Goal: Task Accomplishment & Management: Manage account settings

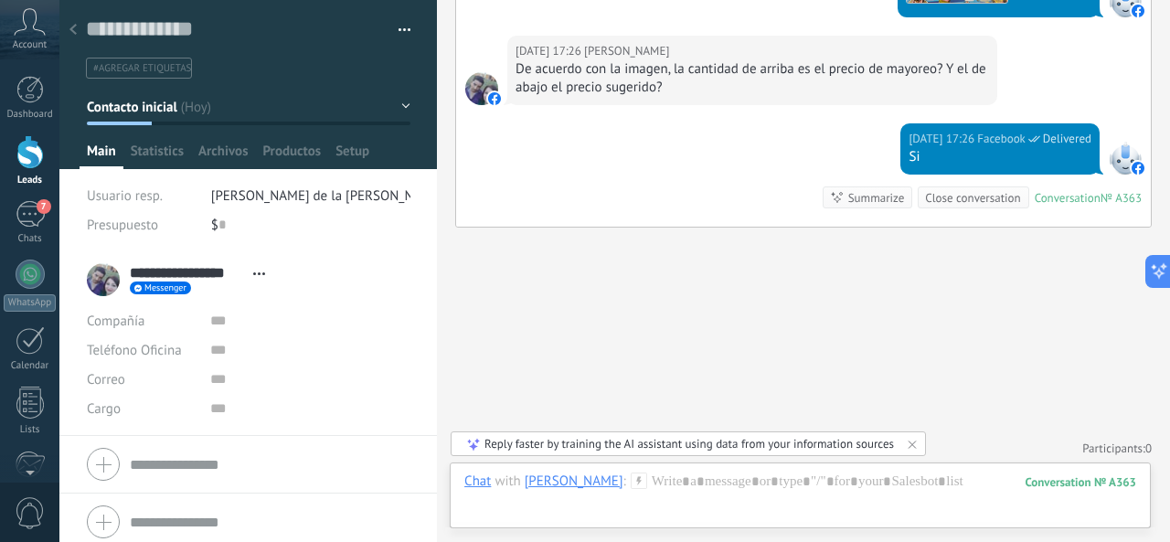
click at [27, 163] on div at bounding box center [29, 152] width 27 height 34
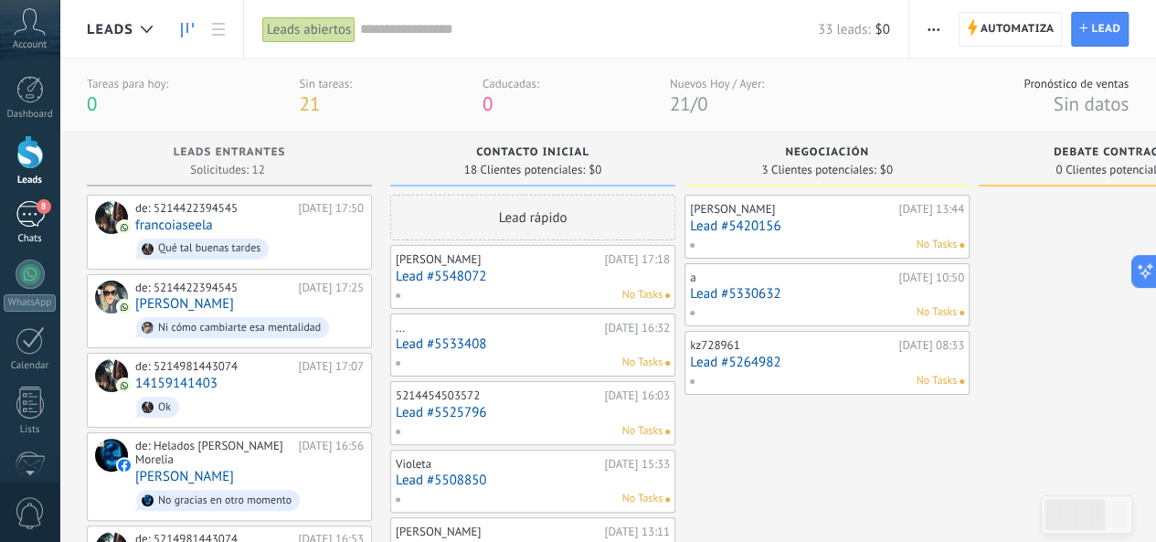
click at [26, 221] on div "8" at bounding box center [30, 214] width 29 height 26
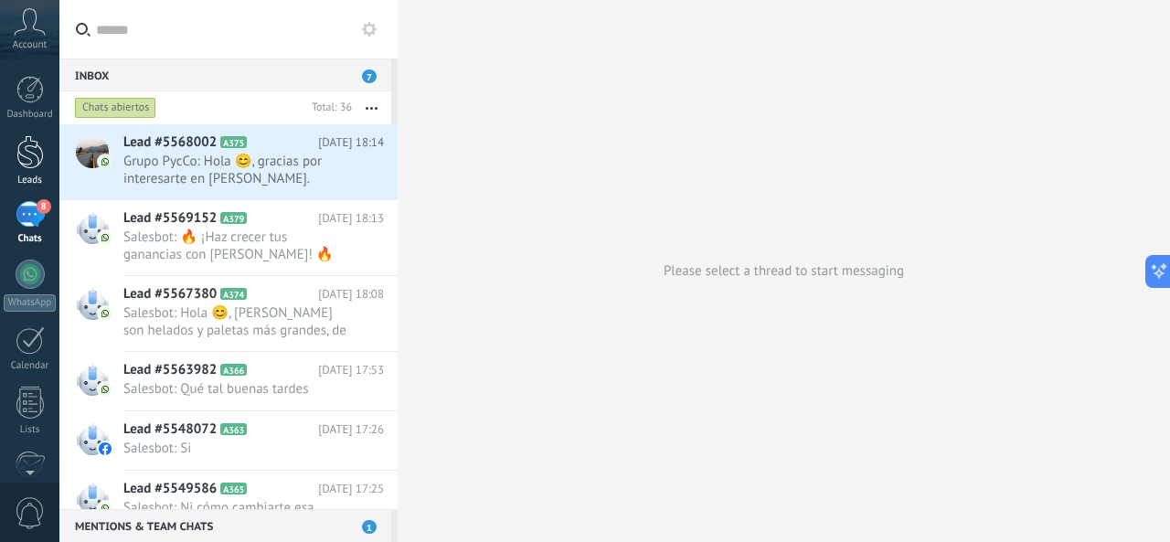
click at [31, 165] on div at bounding box center [29, 152] width 27 height 34
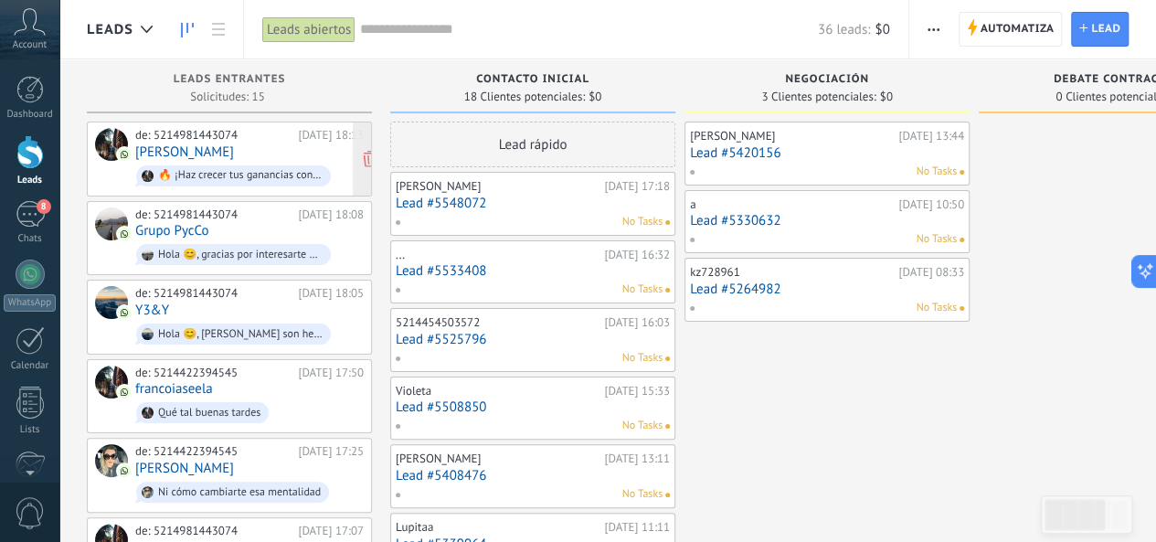
click at [227, 154] on link "[PERSON_NAME]" at bounding box center [184, 152] width 99 height 16
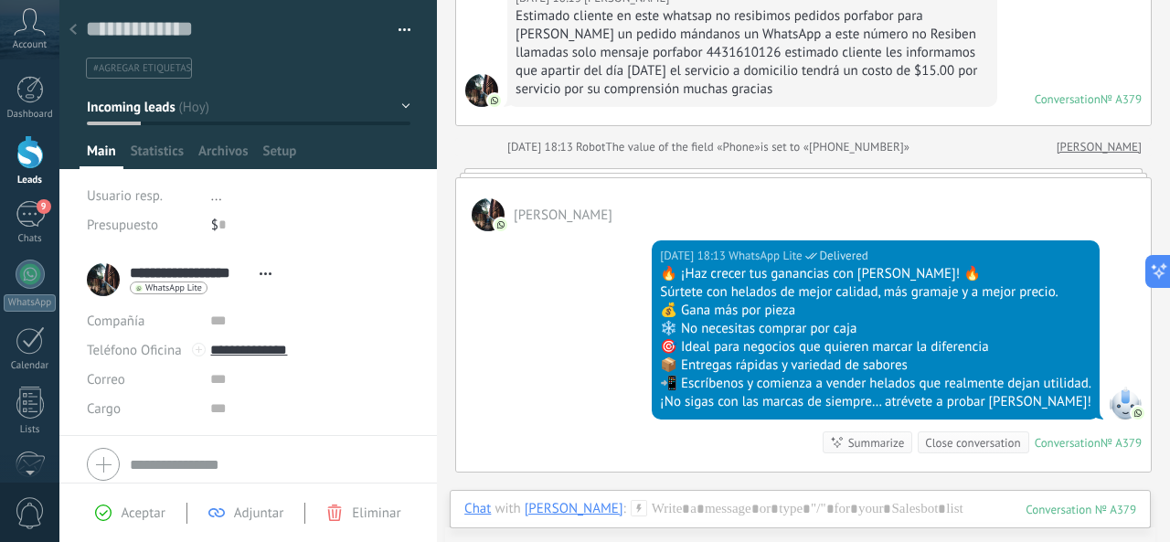
scroll to position [389, 0]
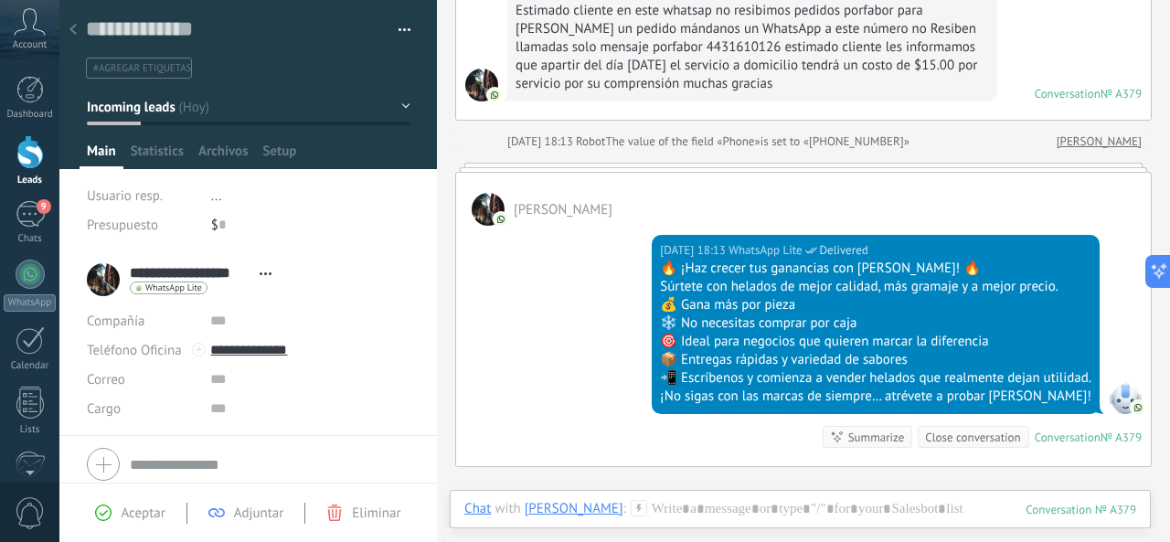
click at [26, 151] on div at bounding box center [29, 152] width 27 height 34
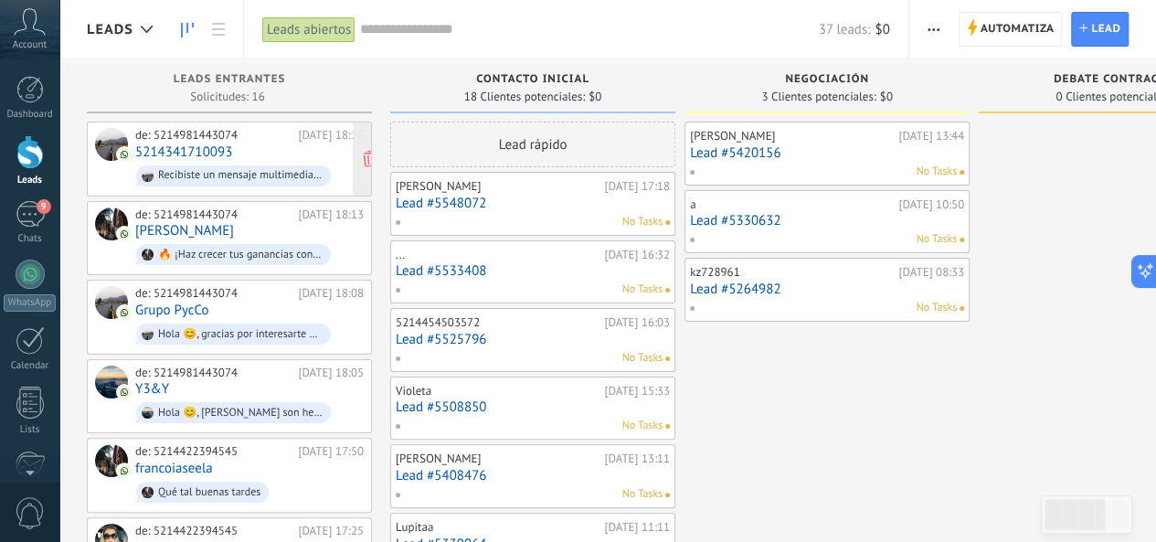
click at [249, 165] on div "Recibiste un mensaje multimedia (id del mensaje: 4B8DB8865B3B7388CCF620455F502B…" at bounding box center [233, 175] width 195 height 21
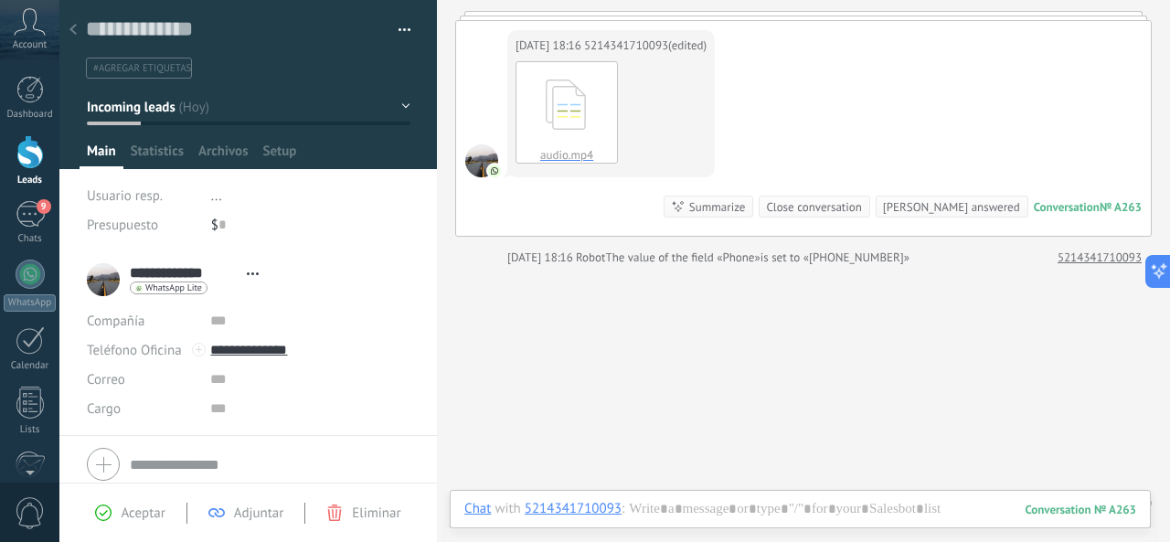
scroll to position [355, 0]
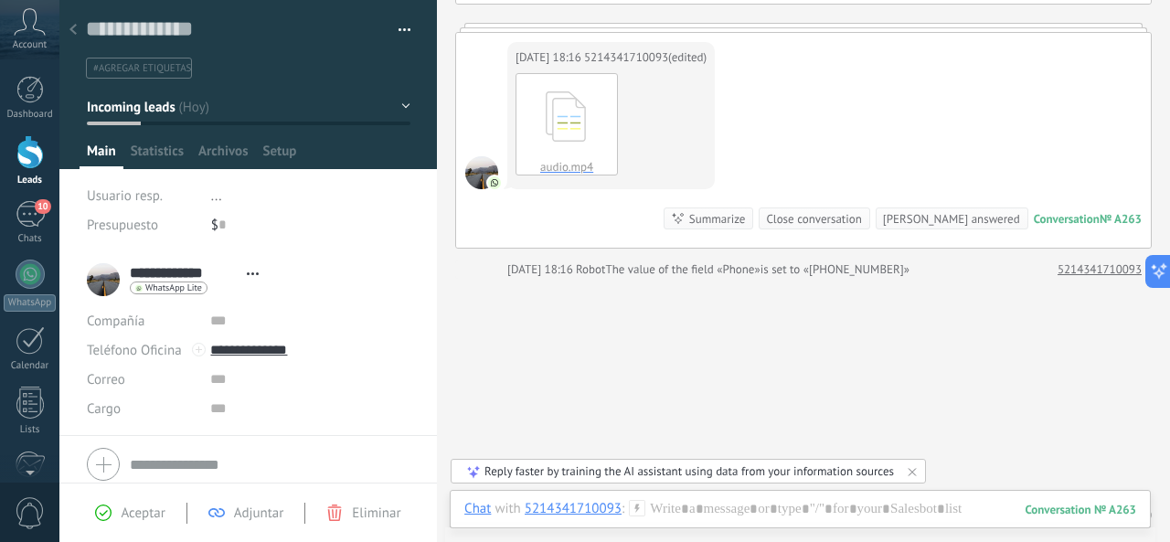
click at [31, 150] on div at bounding box center [29, 152] width 27 height 34
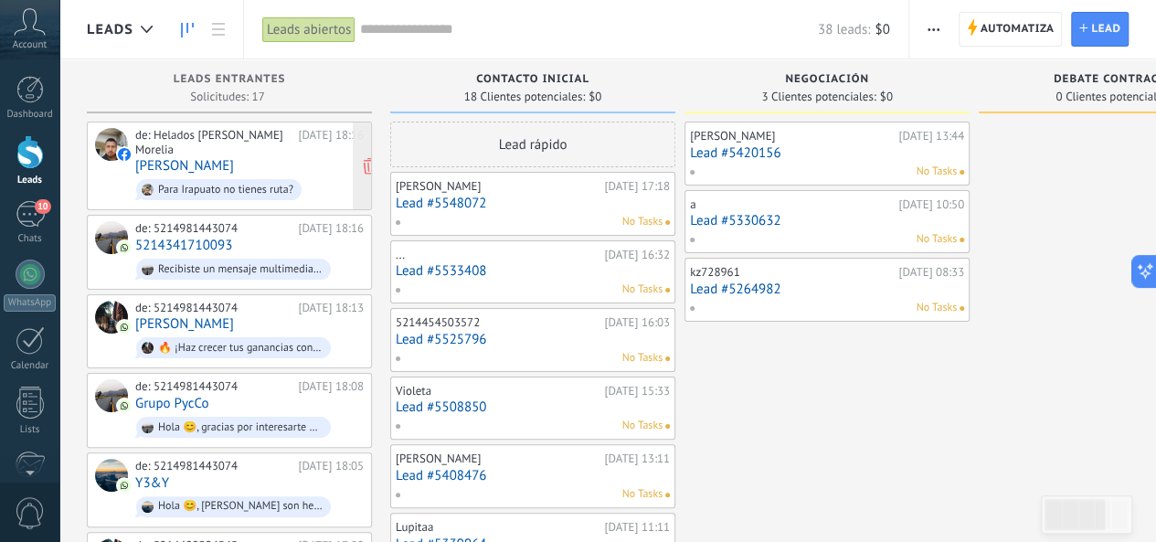
click at [251, 153] on div "de: Helados [PERSON_NAME] Morelia [DATE] 18:16 J [PERSON_NAME] Para Irapuato no…" at bounding box center [249, 166] width 228 height 76
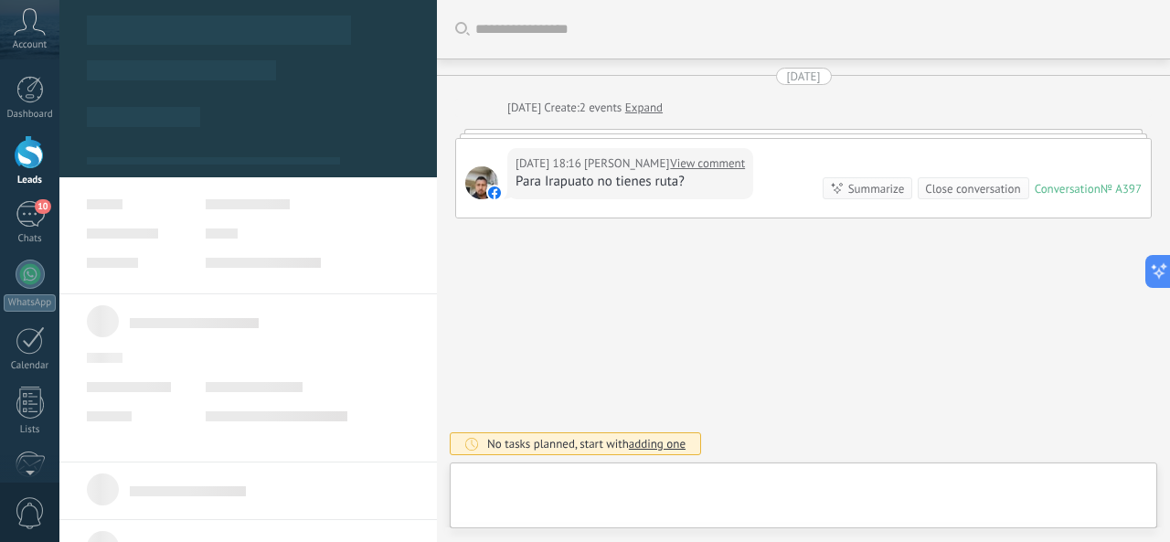
scroll to position [27, 0]
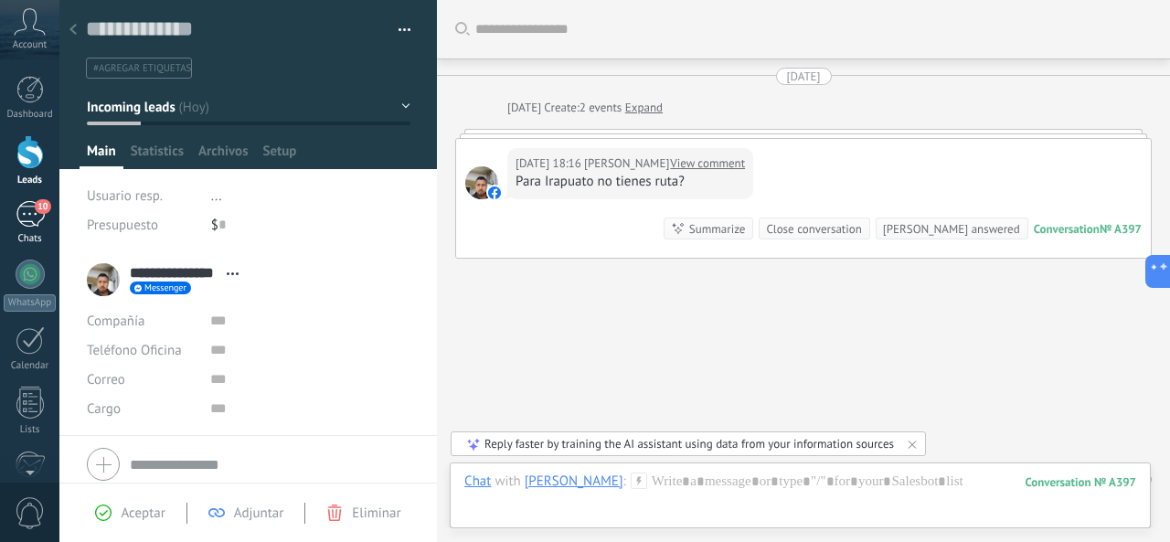
click at [35, 215] on div "10" at bounding box center [30, 214] width 29 height 26
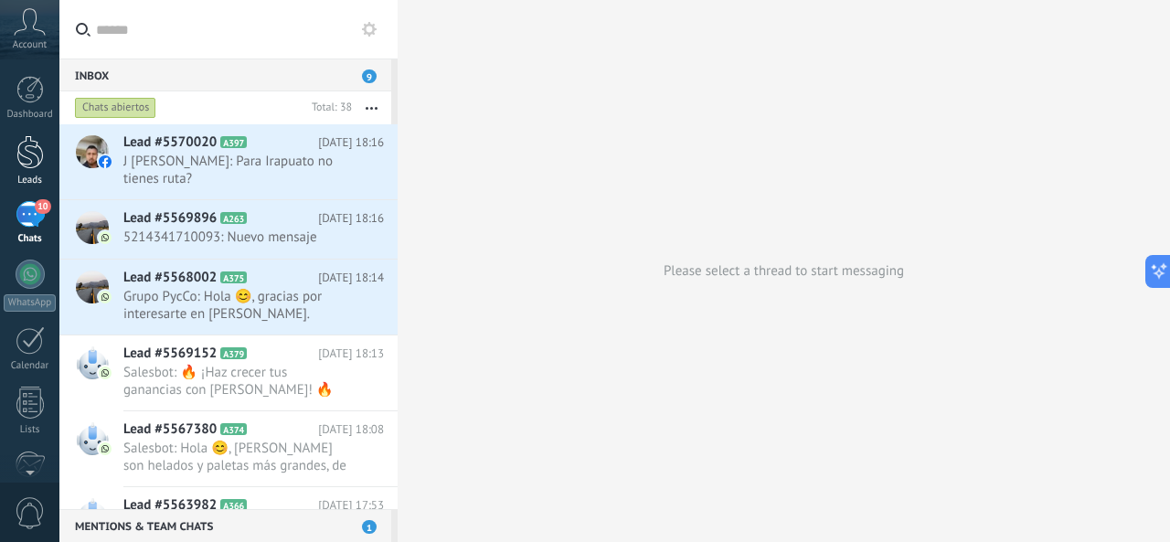
click at [33, 143] on div at bounding box center [29, 152] width 27 height 34
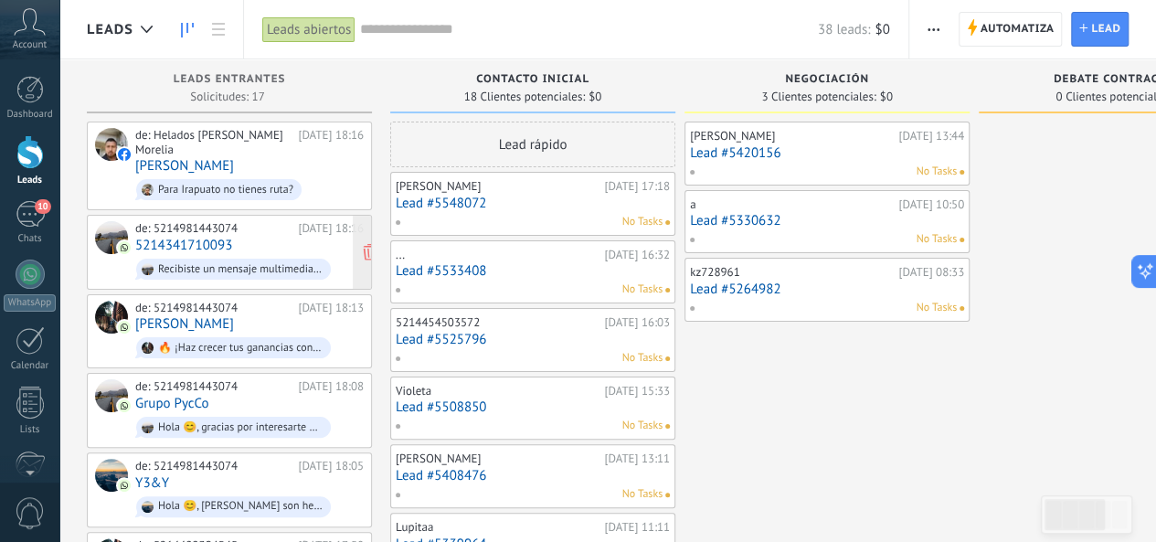
click at [247, 255] on span "Recibiste un mensaje multimedia (id del mensaje: 4B8DB8865B3B7388CCF620455F502B…" at bounding box center [249, 269] width 228 height 28
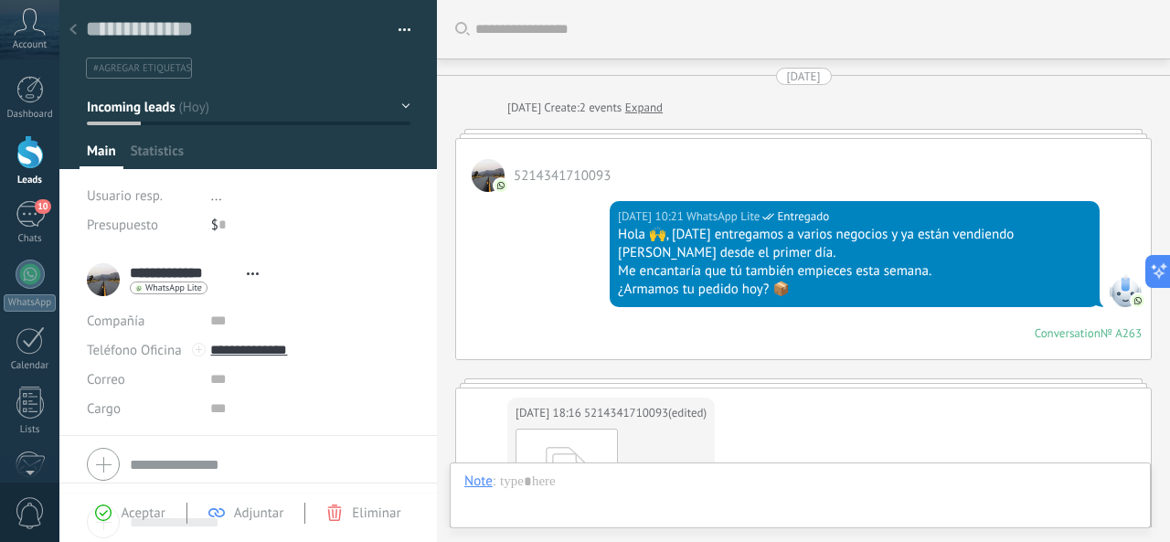
scroll to position [355, 0]
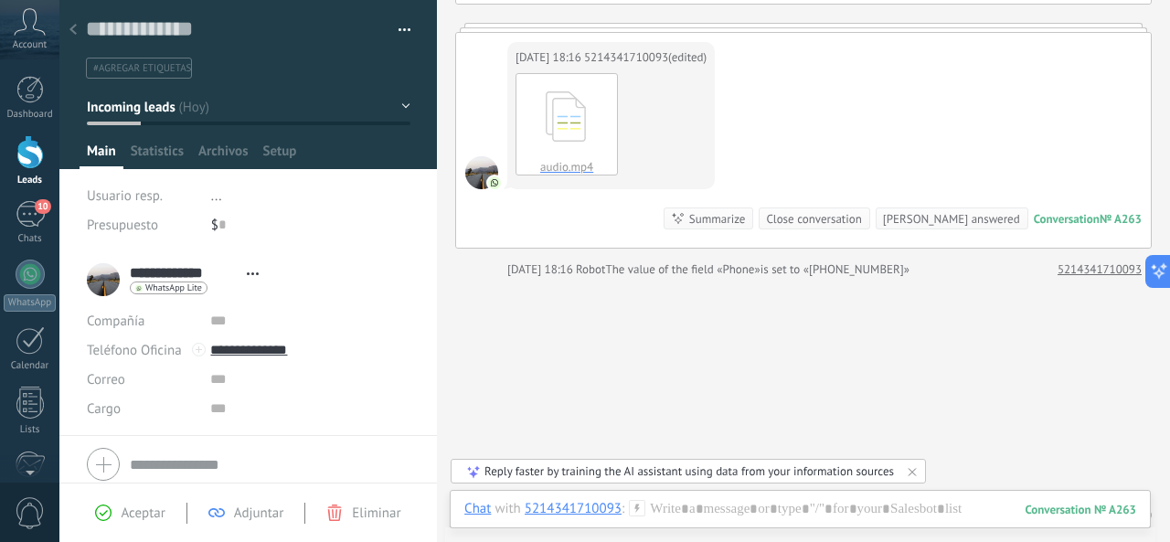
click at [36, 157] on div at bounding box center [29, 152] width 27 height 34
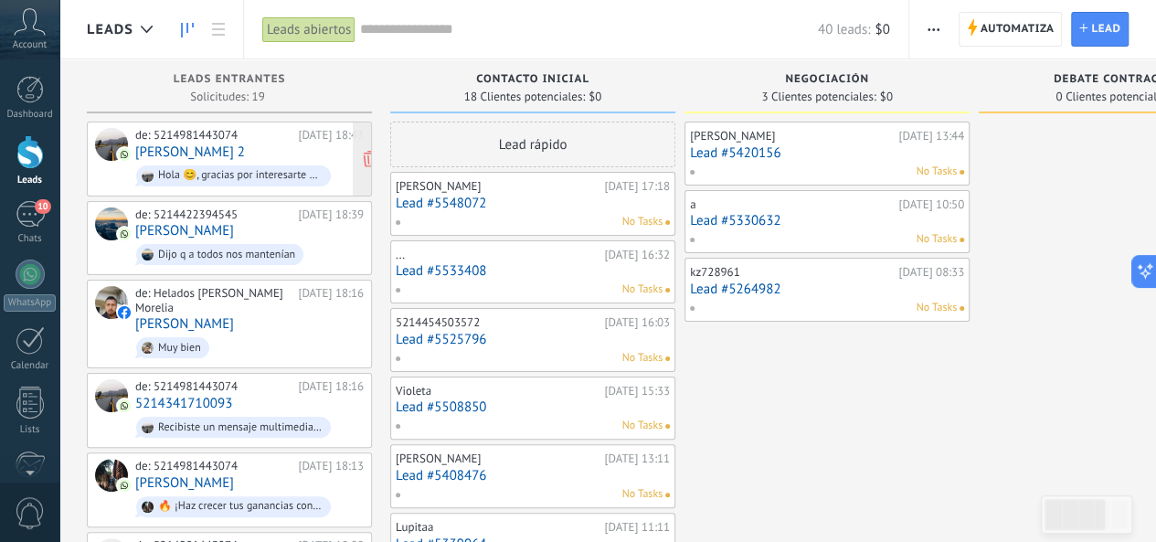
click at [228, 154] on div "de: 5214981443074 [DATE] 18:43 [PERSON_NAME] 2 Hola 😊, gracias por interesarte …" at bounding box center [249, 159] width 228 height 62
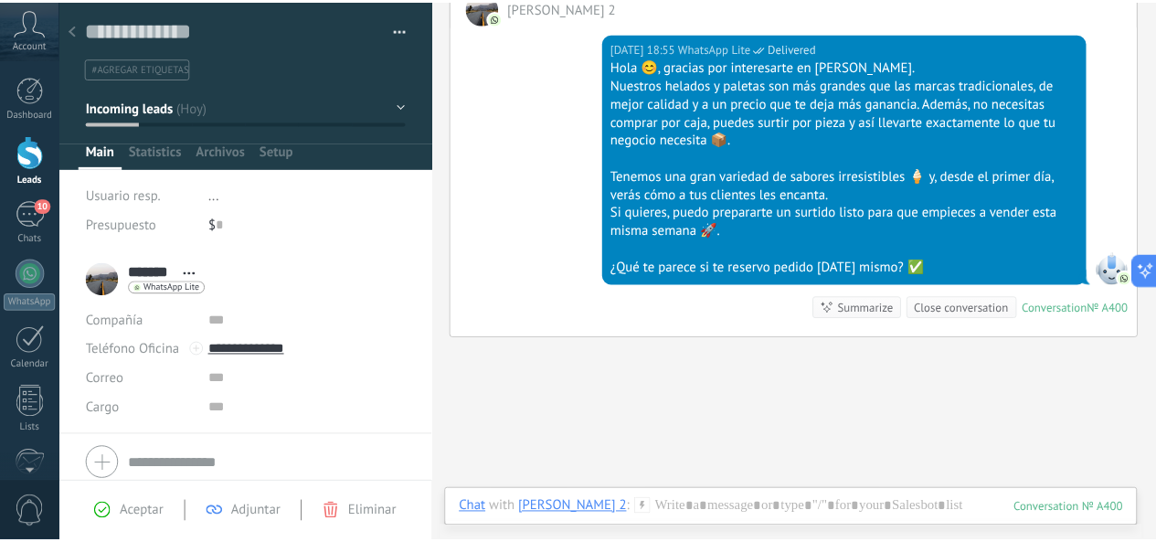
scroll to position [411, 0]
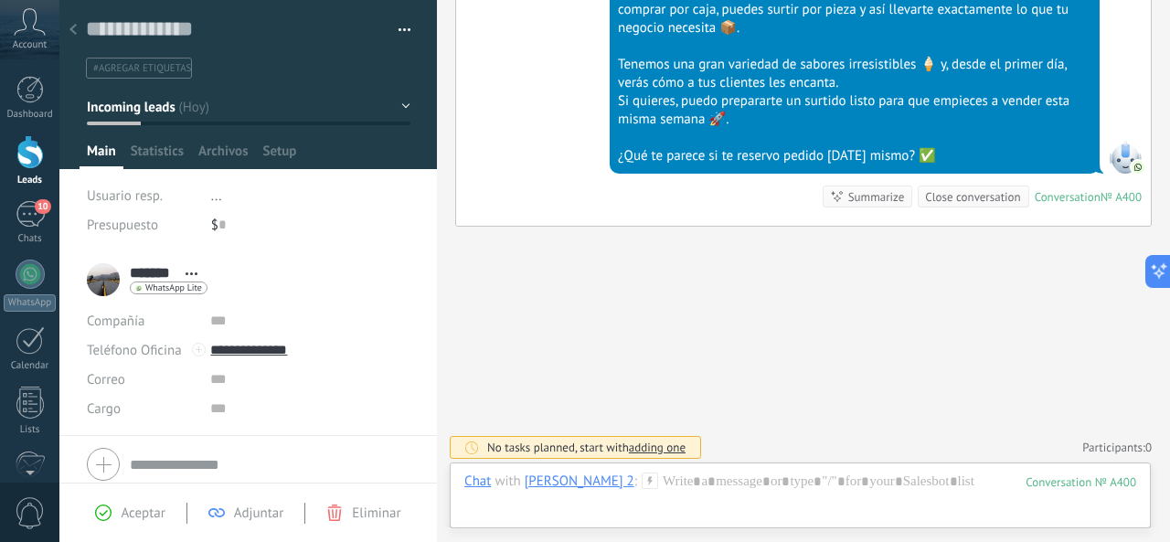
click at [27, 149] on div at bounding box center [29, 152] width 27 height 34
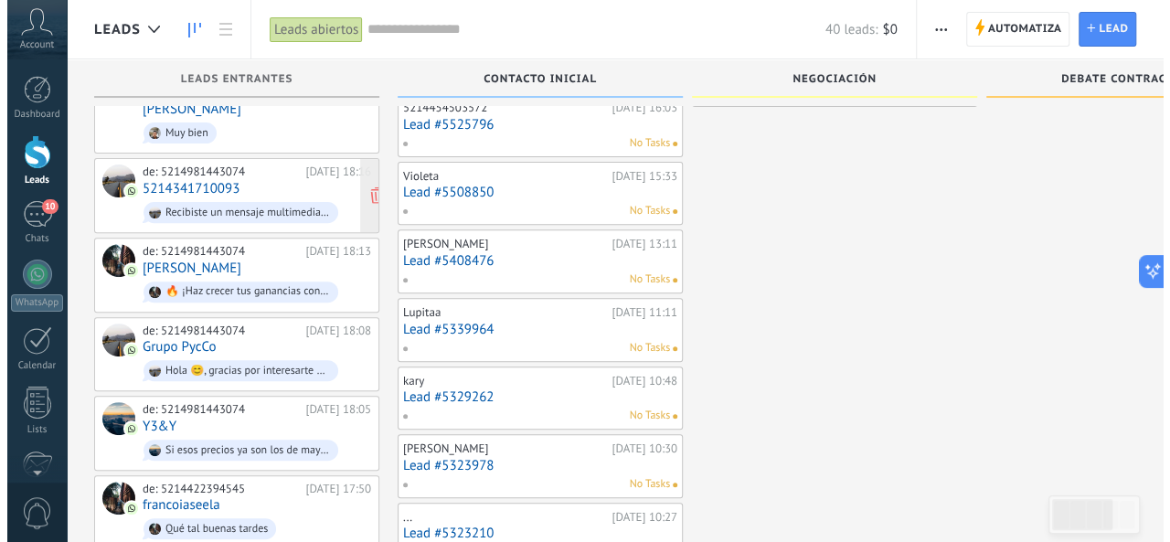
scroll to position [222, 0]
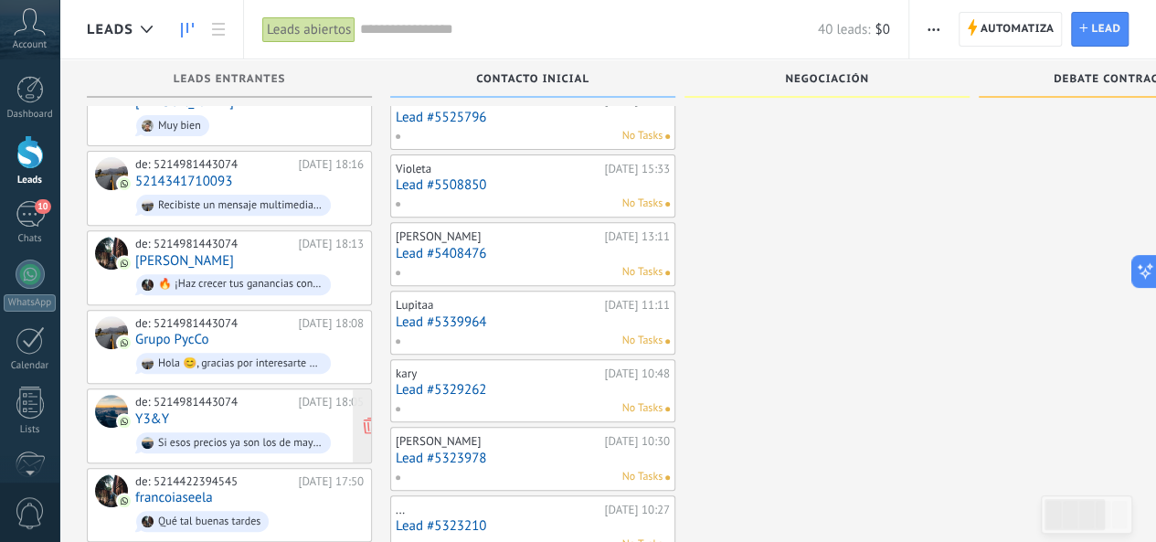
click at [233, 429] on span "Si esos precios ya son los de mayoreo y el sugerido al público" at bounding box center [249, 443] width 228 height 28
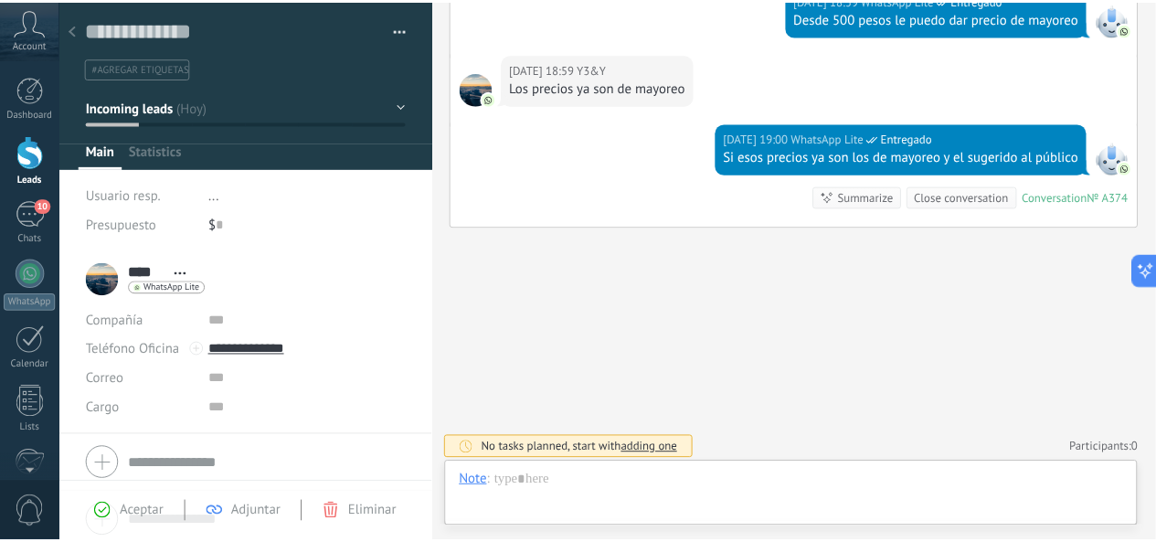
scroll to position [27, 0]
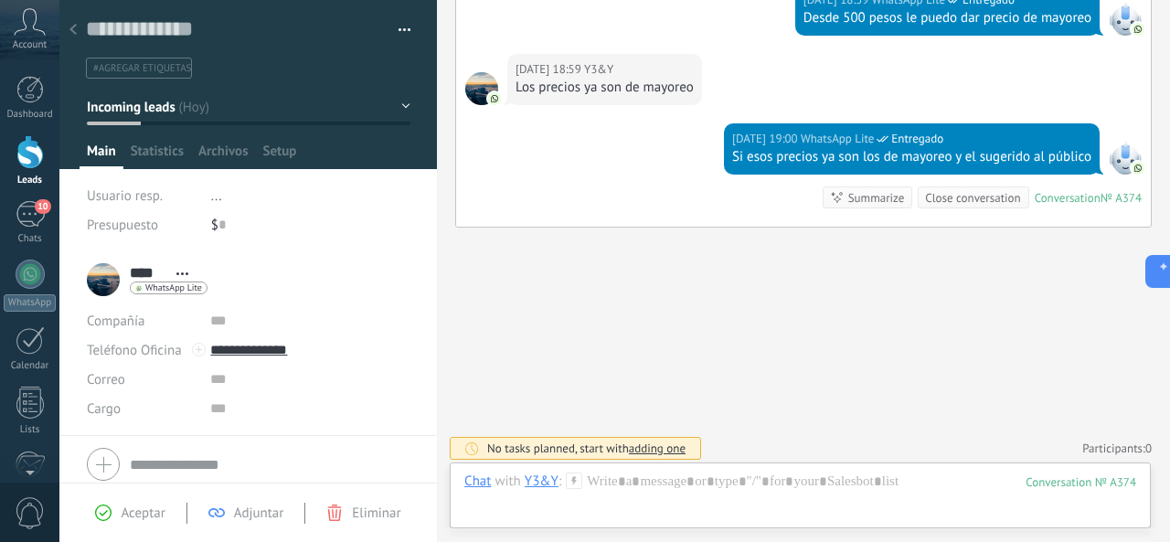
click at [26, 147] on div at bounding box center [29, 152] width 27 height 34
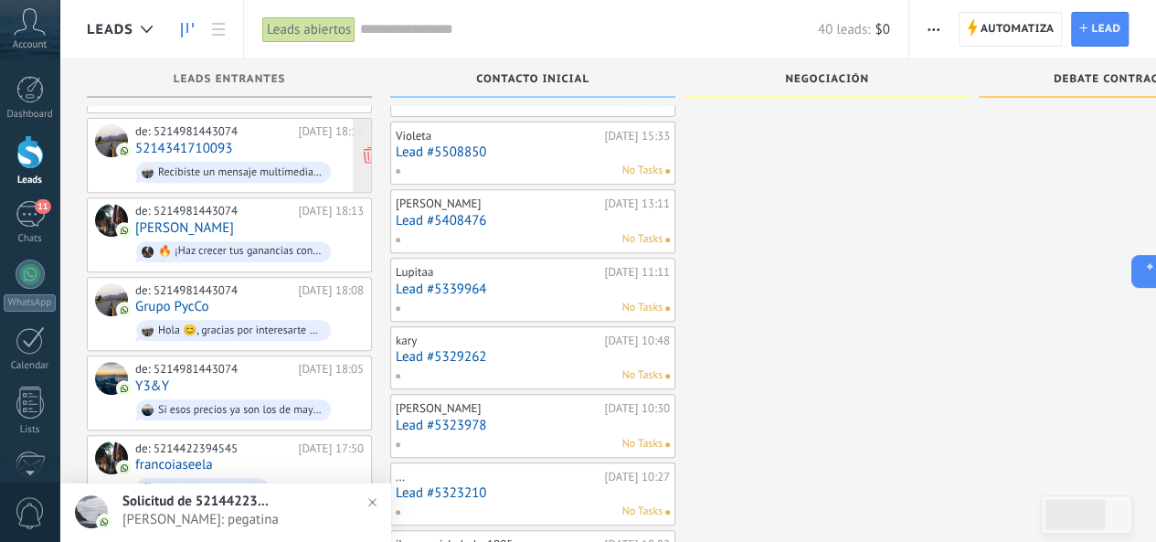
scroll to position [259, 0]
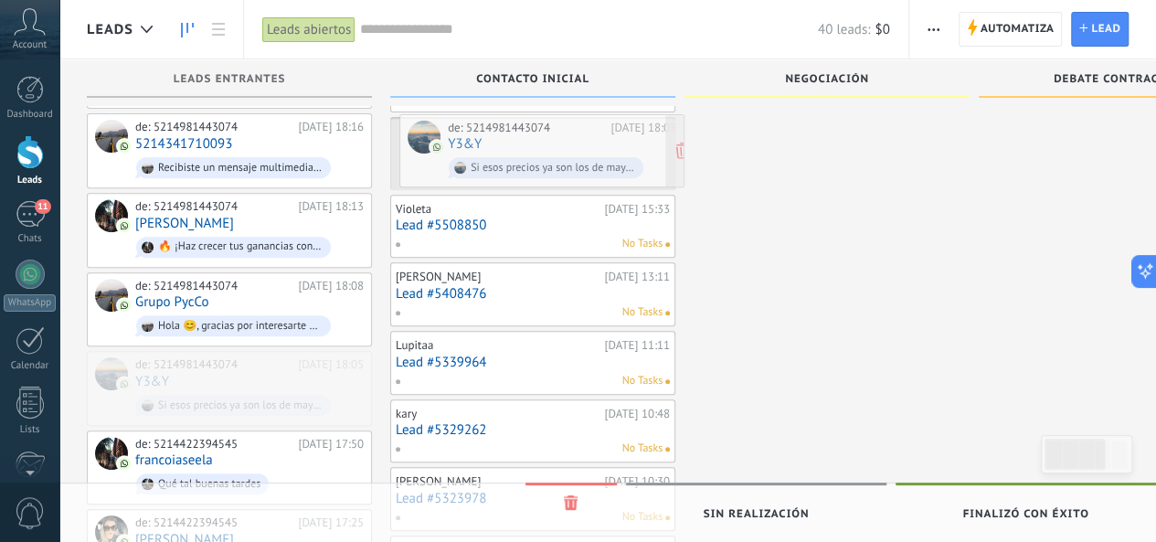
drag, startPoint x: 236, startPoint y: 355, endPoint x: 548, endPoint y: 142, distance: 378.6
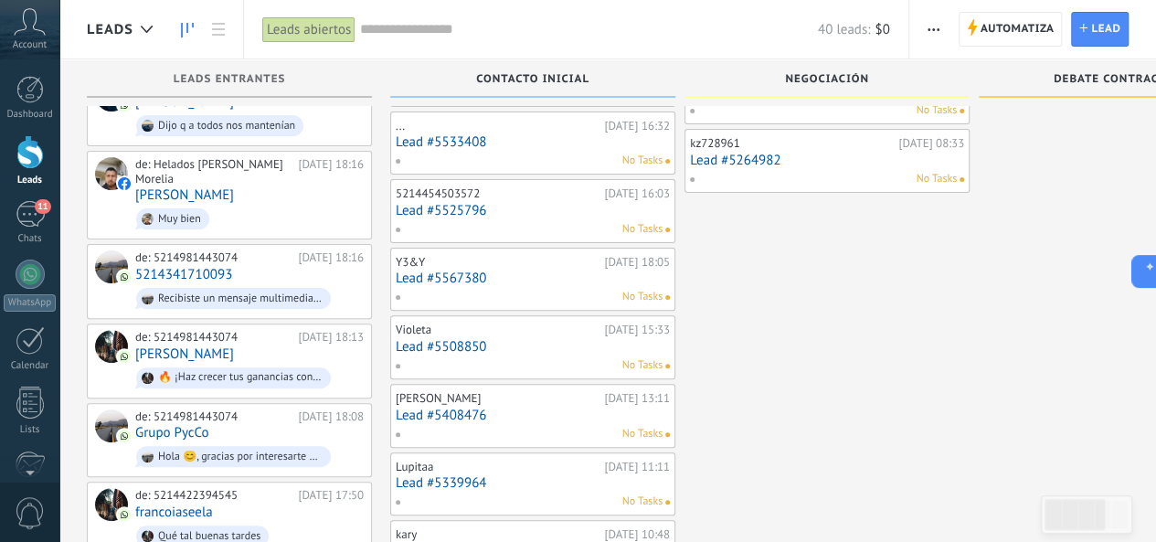
scroll to position [124, 0]
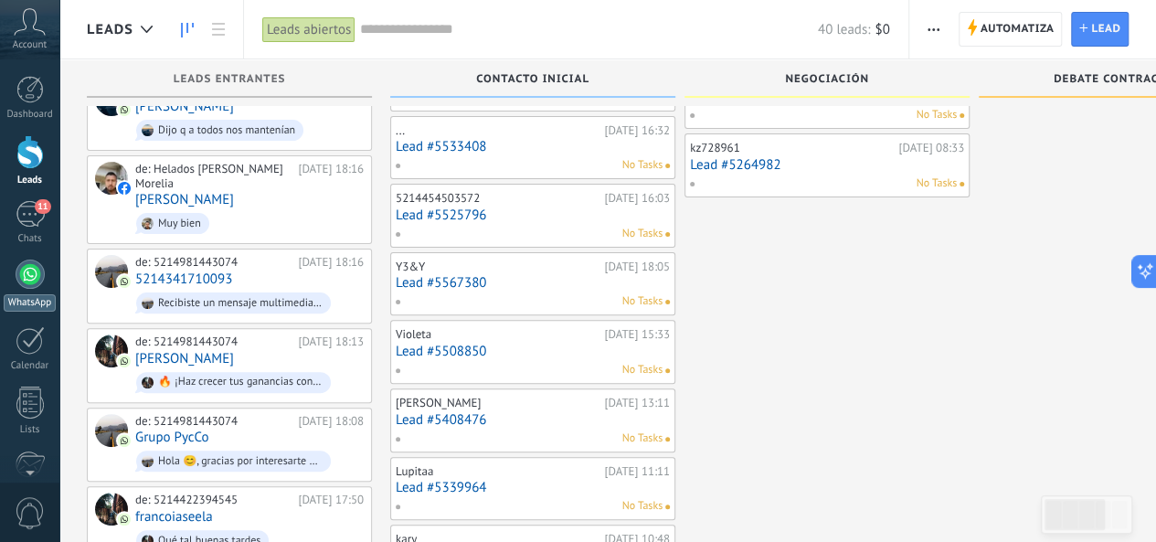
drag, startPoint x: 44, startPoint y: 266, endPoint x: 19, endPoint y: 271, distance: 25.3
click at [19, 271] on div at bounding box center [30, 273] width 29 height 29
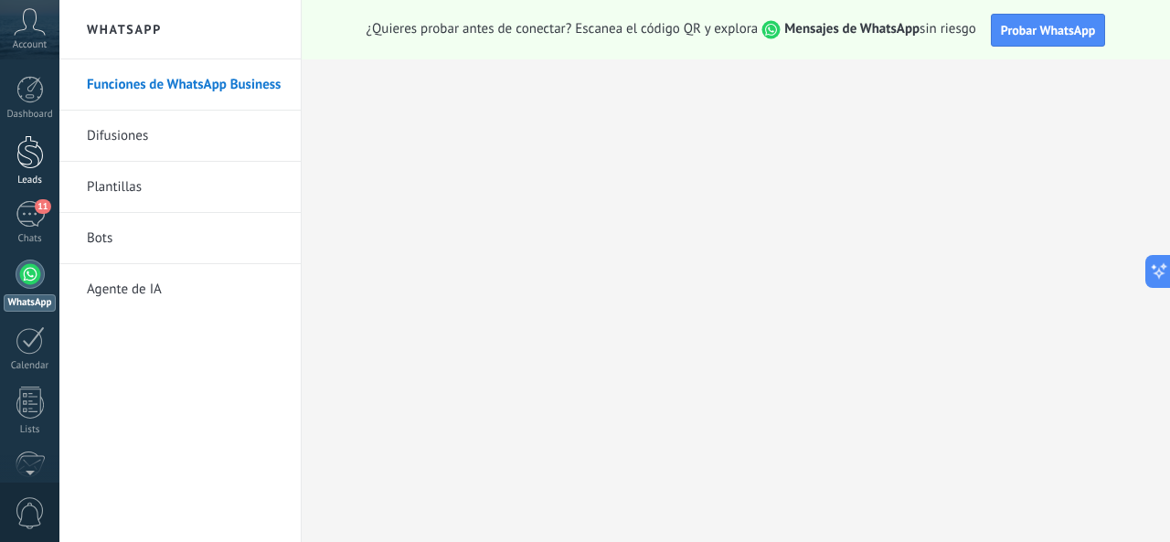
click at [23, 144] on div at bounding box center [29, 152] width 27 height 34
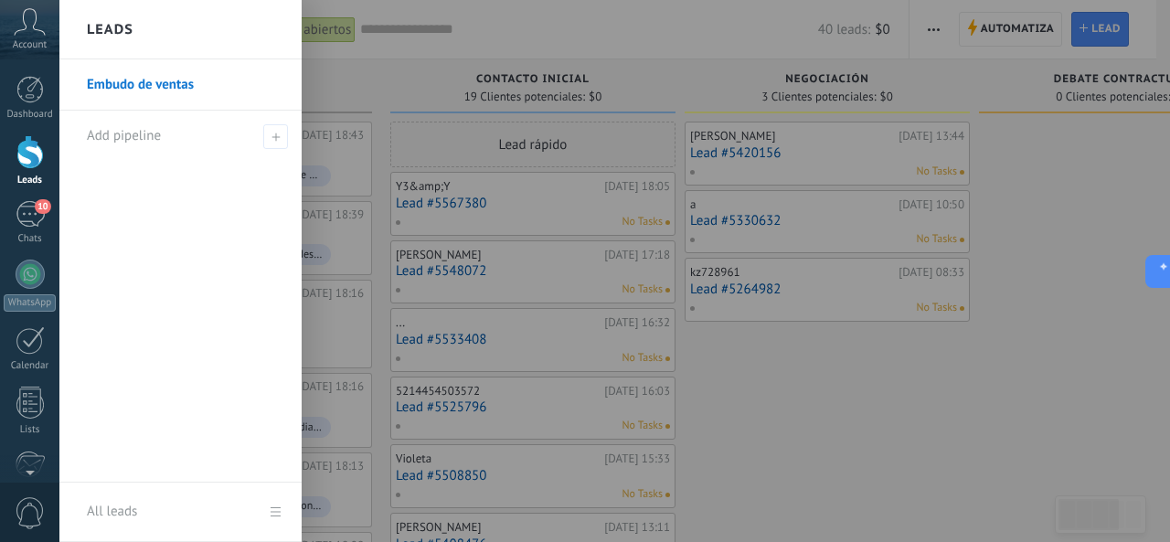
click at [26, 164] on div at bounding box center [29, 152] width 27 height 34
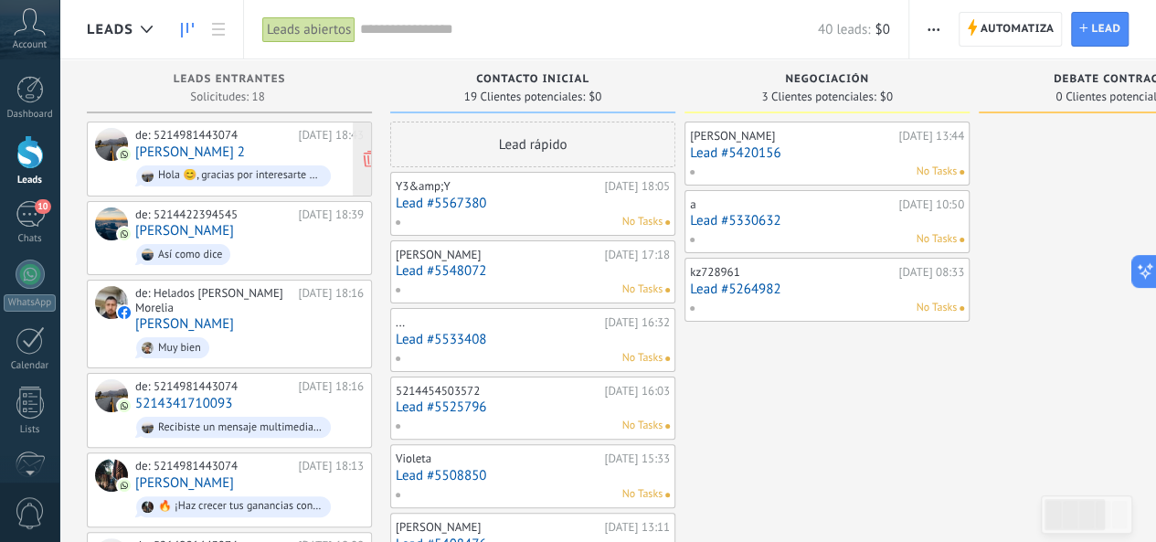
click at [259, 156] on div "de: 5214981443074 [DATE] 18:43 [PERSON_NAME] 2 Hola 😊, gracias por interesarte …" at bounding box center [249, 159] width 228 height 62
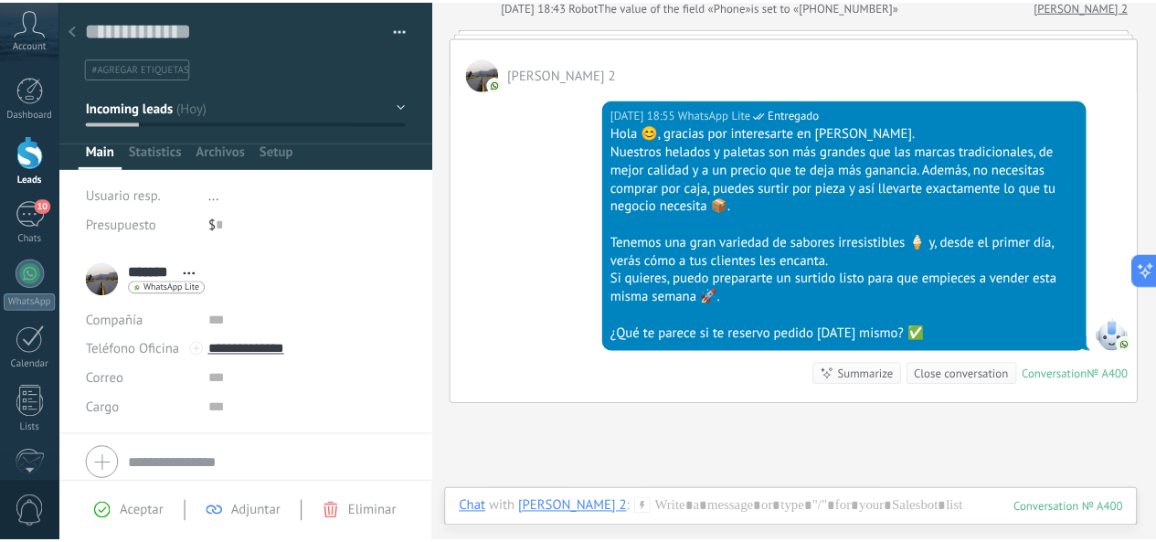
scroll to position [234, 0]
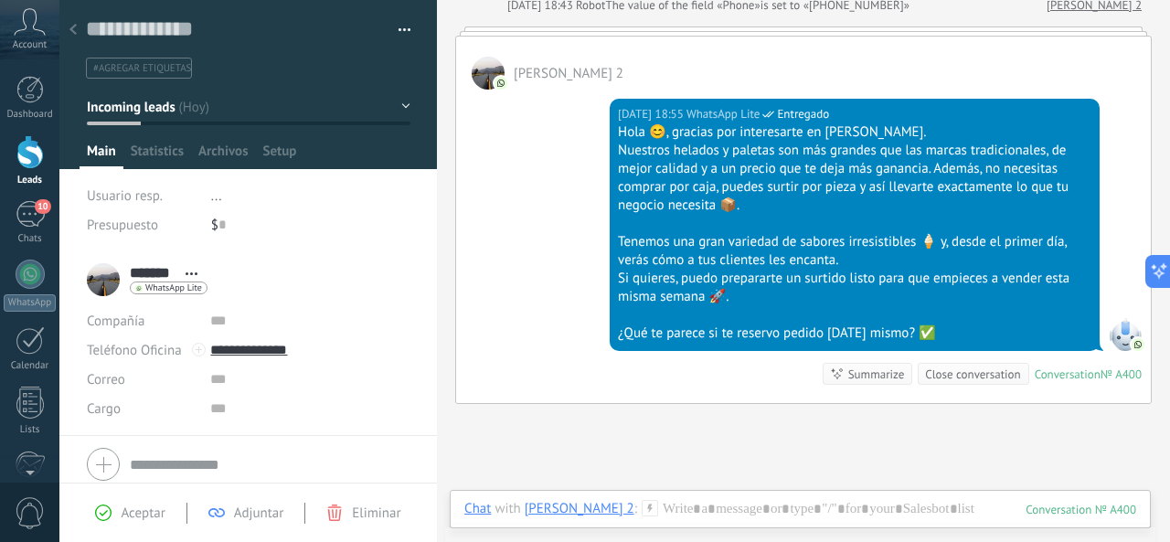
click at [32, 162] on div at bounding box center [29, 152] width 27 height 34
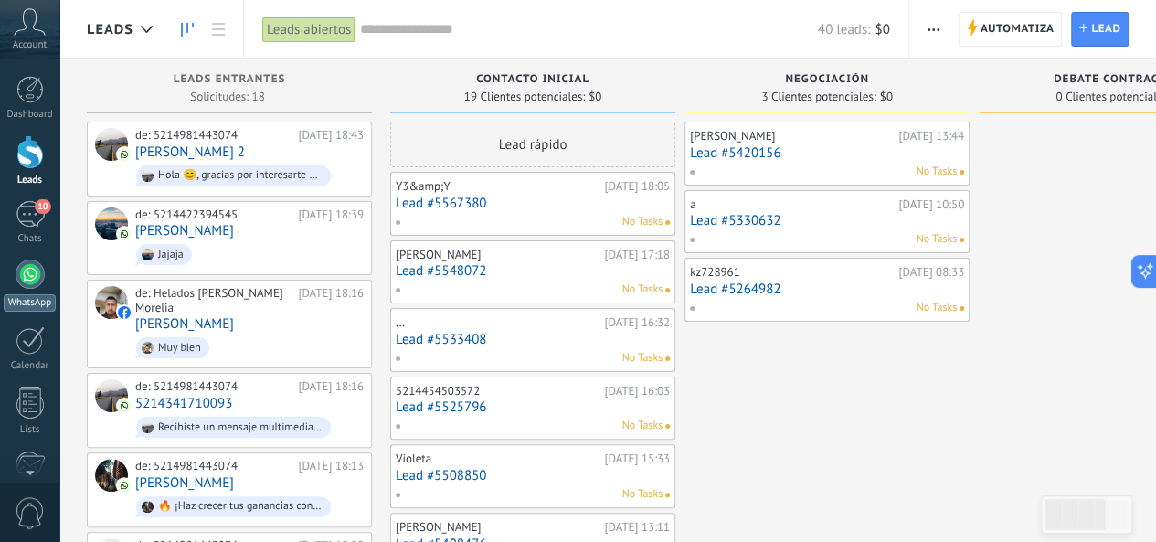
click at [25, 279] on div at bounding box center [30, 273] width 29 height 29
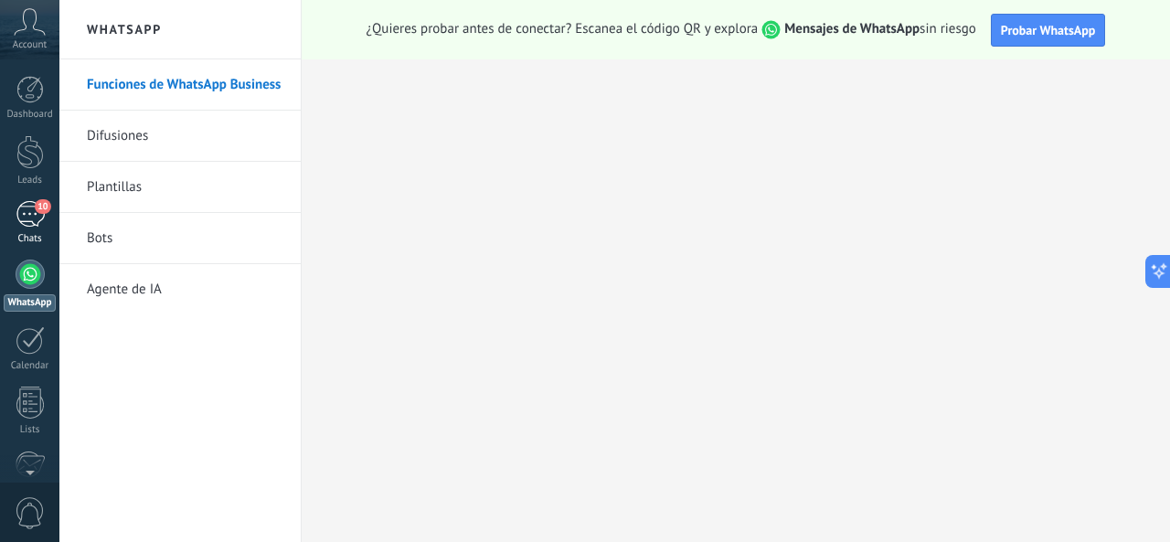
click at [31, 212] on div "10" at bounding box center [30, 214] width 29 height 26
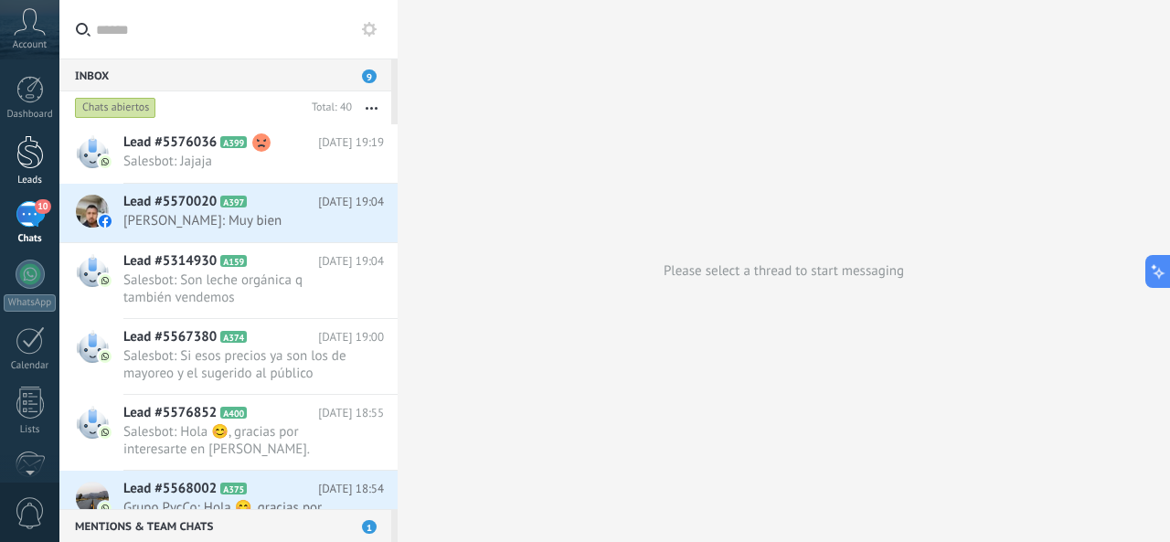
click at [31, 158] on div at bounding box center [29, 152] width 27 height 34
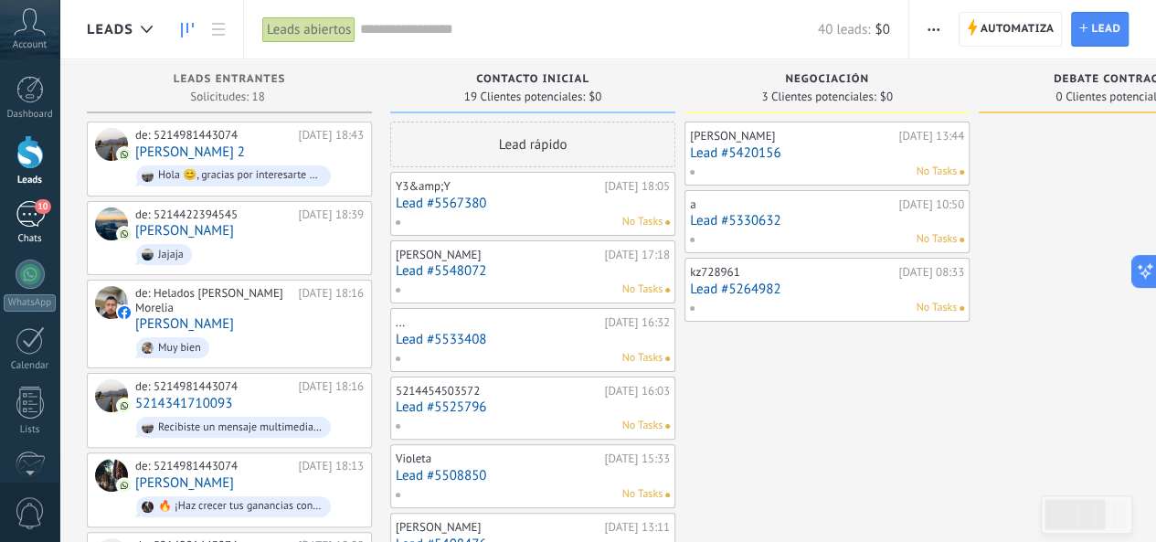
click at [40, 214] on div "10" at bounding box center [30, 214] width 29 height 26
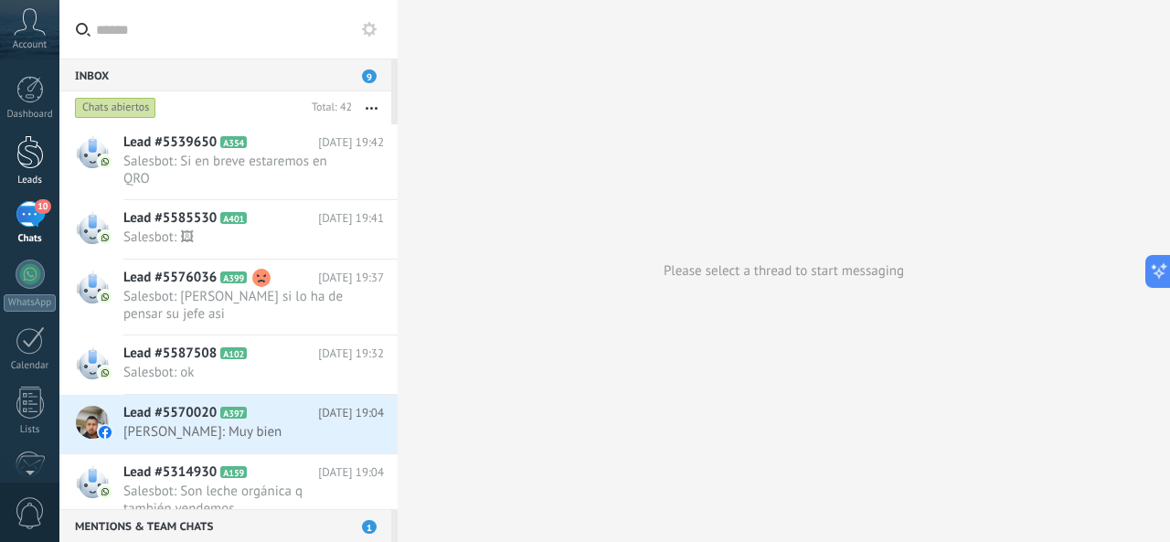
click at [34, 156] on div at bounding box center [29, 152] width 27 height 34
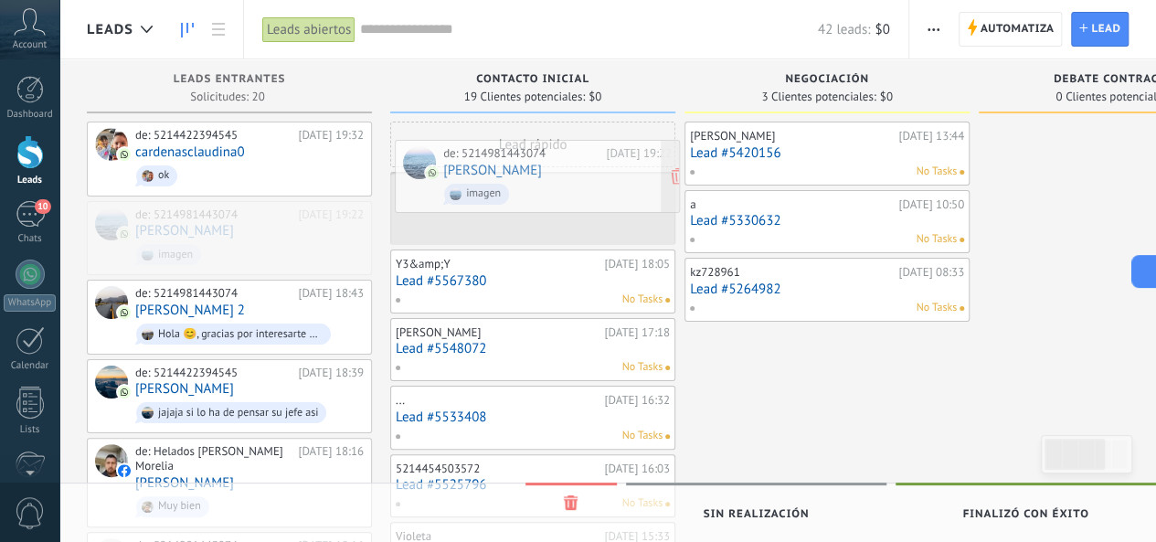
drag, startPoint x: 270, startPoint y: 229, endPoint x: 577, endPoint y: 170, distance: 313.6
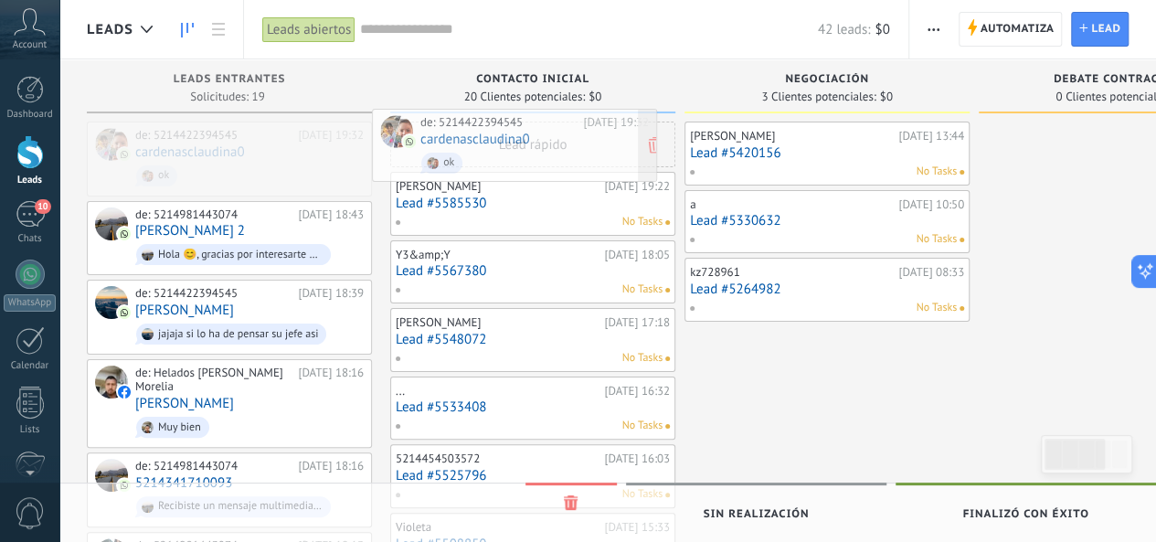
drag, startPoint x: 249, startPoint y: 175, endPoint x: 546, endPoint y: 163, distance: 298.1
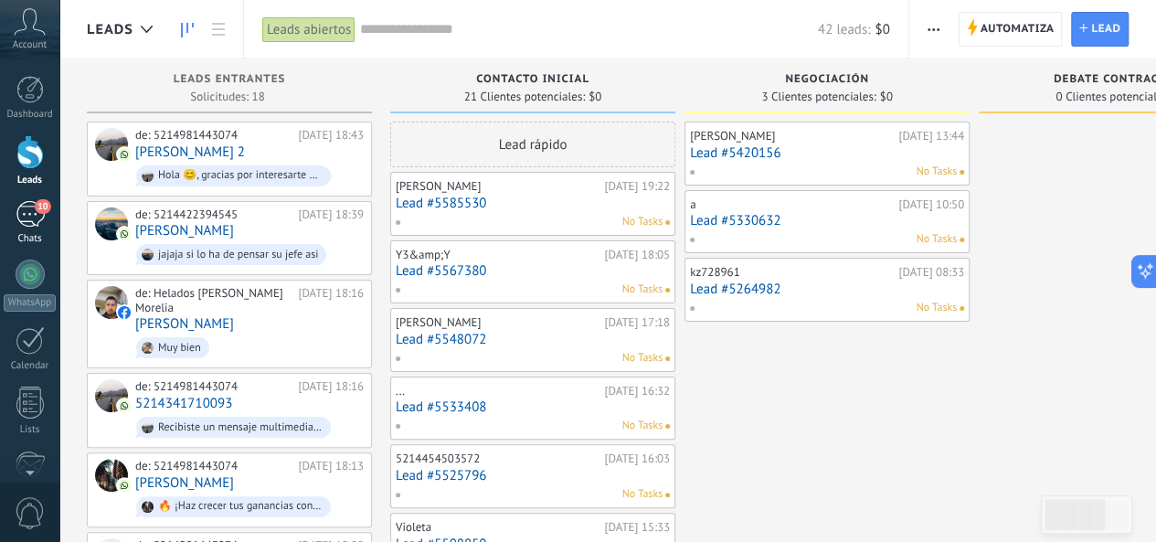
click at [31, 220] on div "10" at bounding box center [30, 214] width 29 height 26
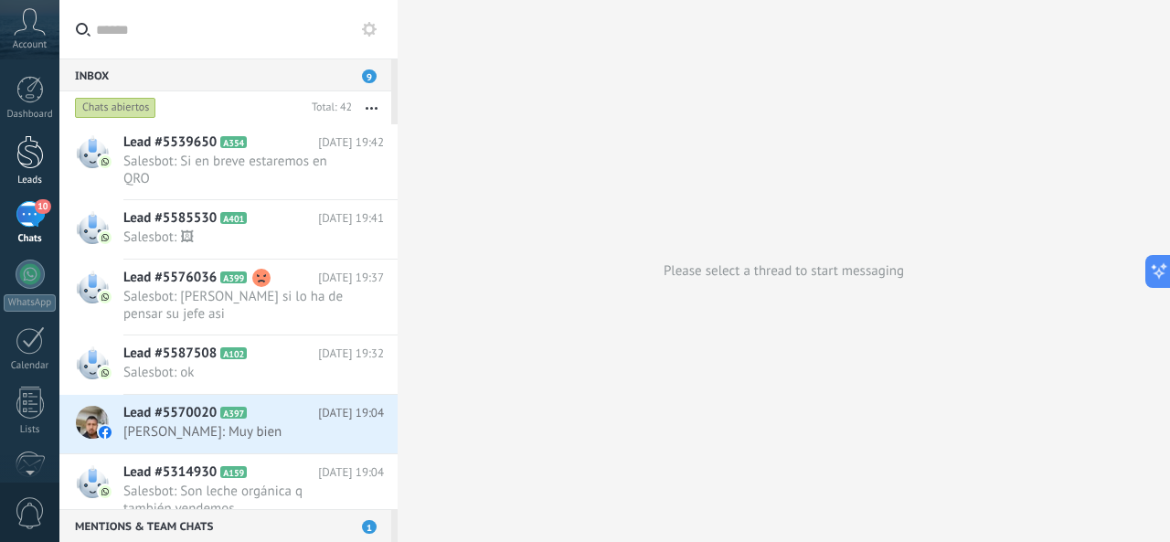
click at [22, 164] on div at bounding box center [29, 152] width 27 height 34
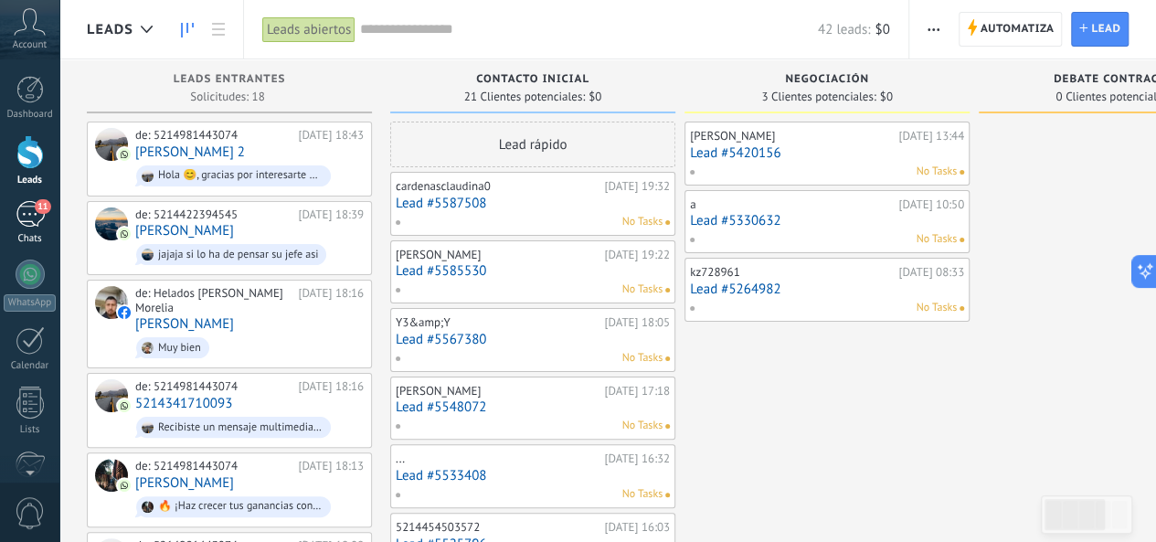
click at [26, 225] on div "11" at bounding box center [30, 214] width 29 height 26
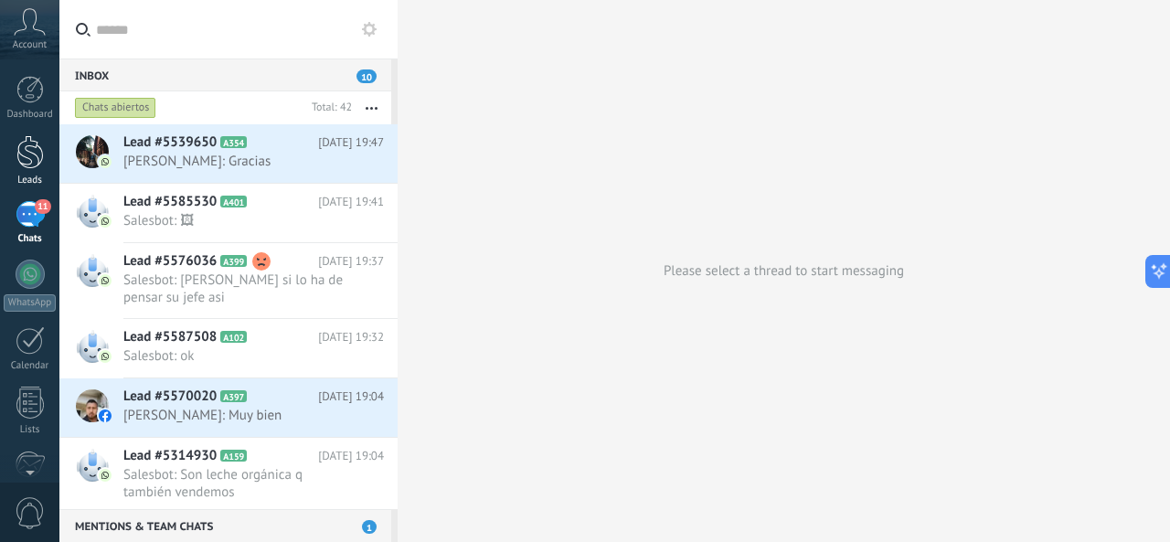
click at [33, 156] on div at bounding box center [29, 152] width 27 height 34
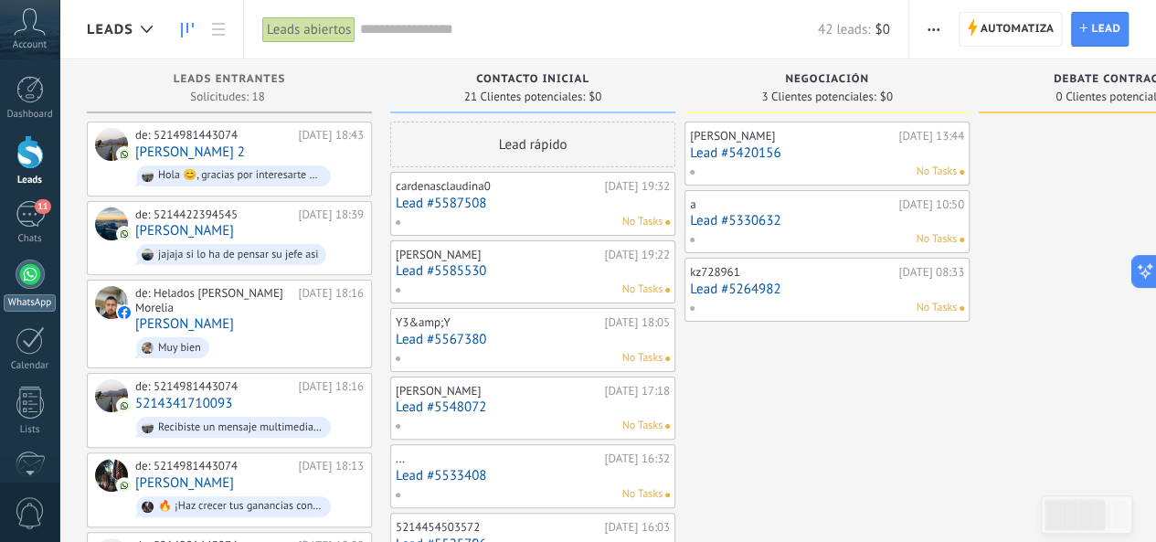
click at [33, 270] on div at bounding box center [30, 273] width 29 height 29
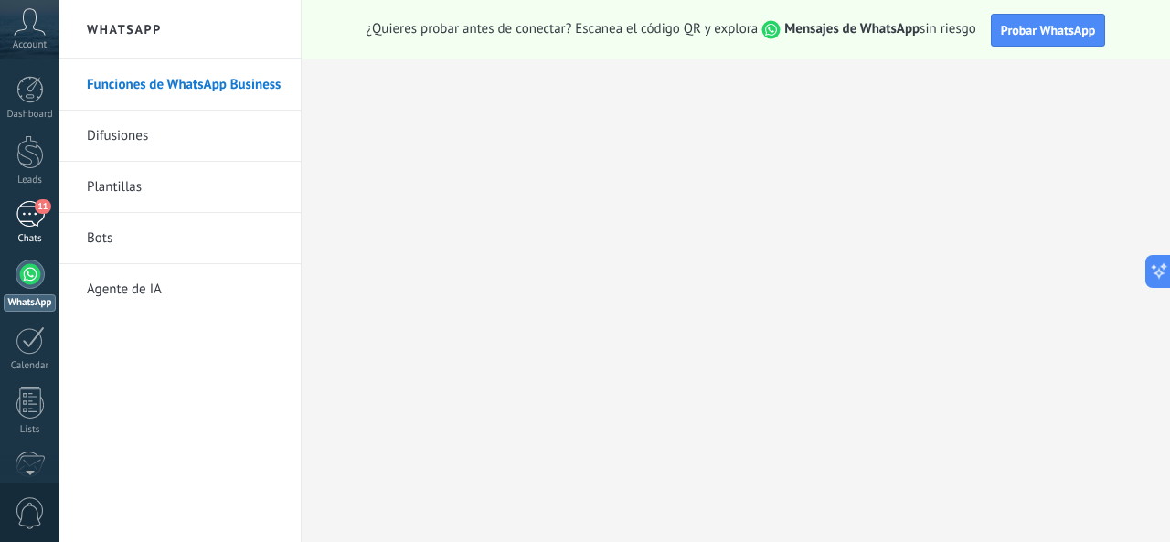
click at [35, 215] on div "11" at bounding box center [30, 214] width 29 height 26
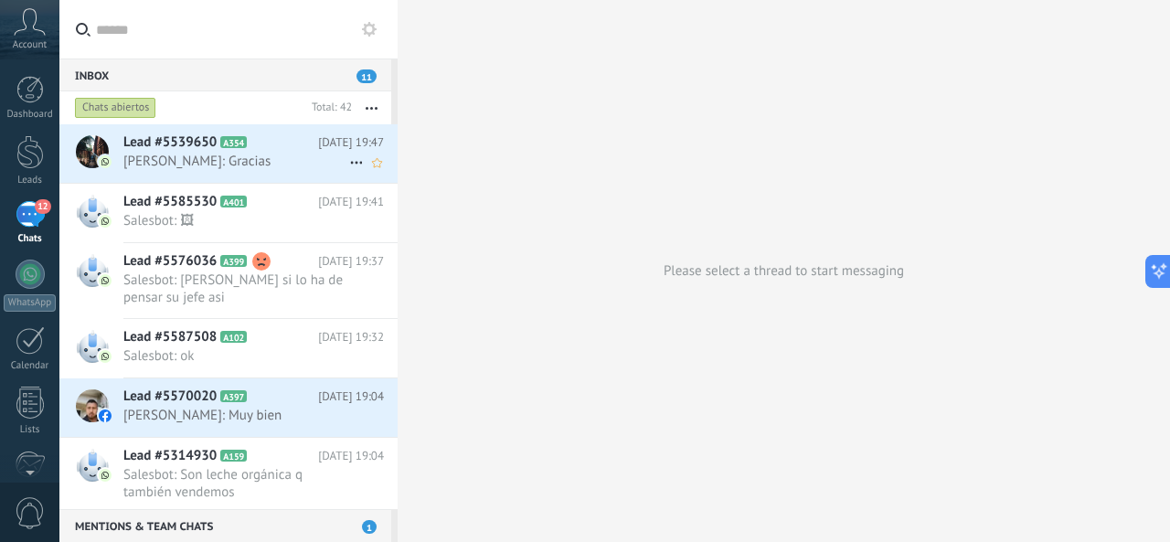
click at [287, 157] on span "[PERSON_NAME]: Gracias" at bounding box center [236, 161] width 226 height 17
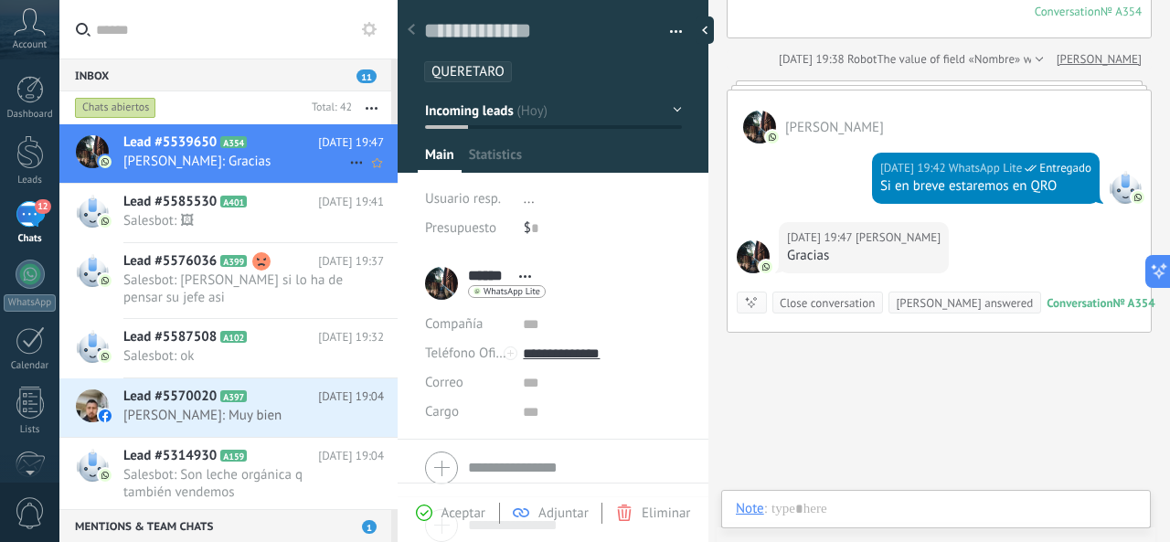
scroll to position [27, 0]
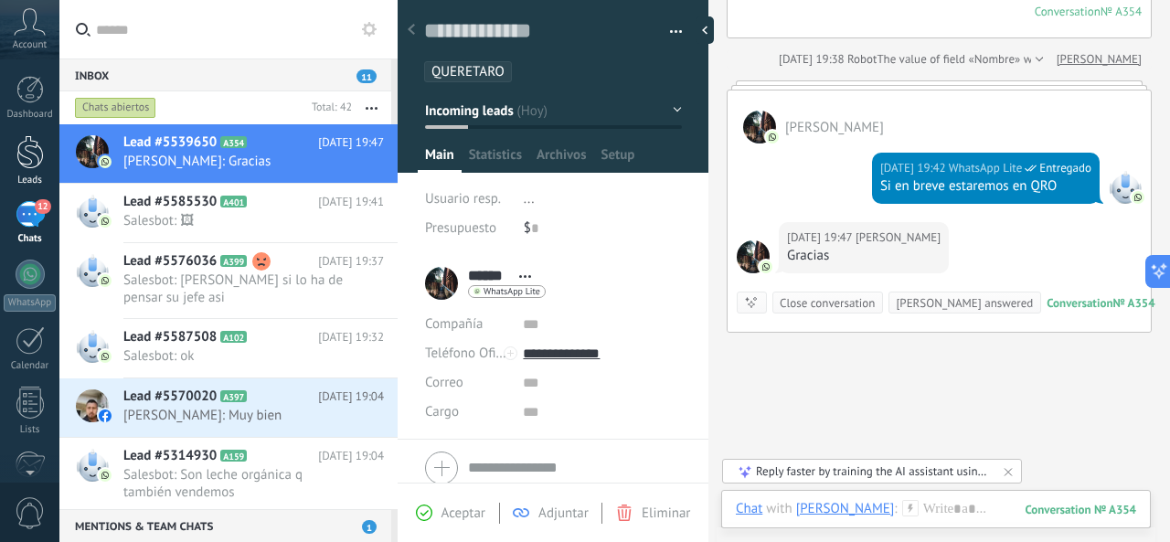
click at [26, 161] on div at bounding box center [29, 152] width 27 height 34
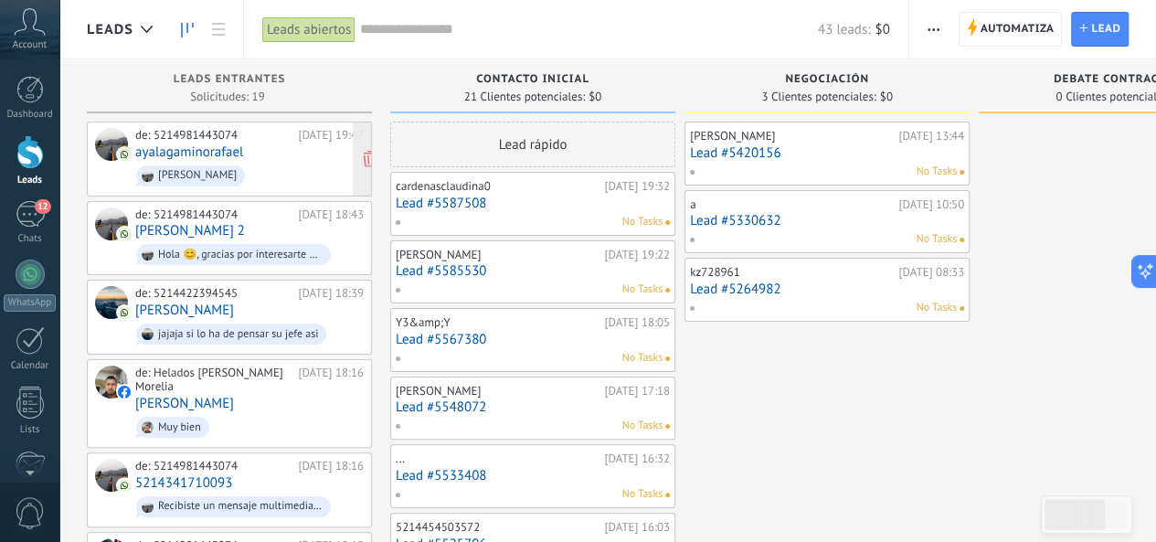
click at [249, 178] on span "[PERSON_NAME]" at bounding box center [249, 176] width 228 height 28
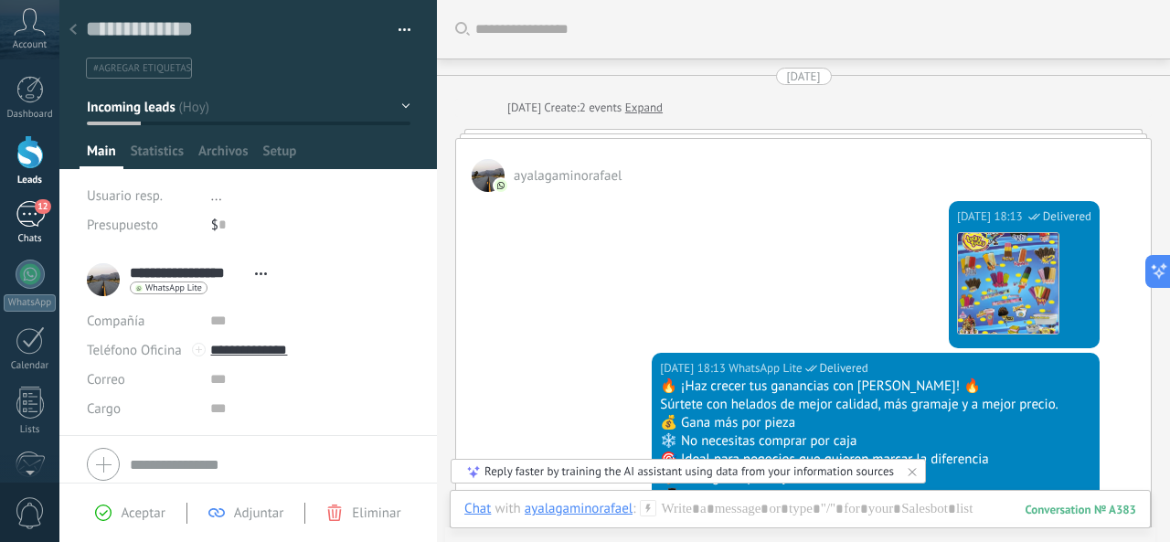
click at [26, 207] on div "12" at bounding box center [30, 214] width 29 height 26
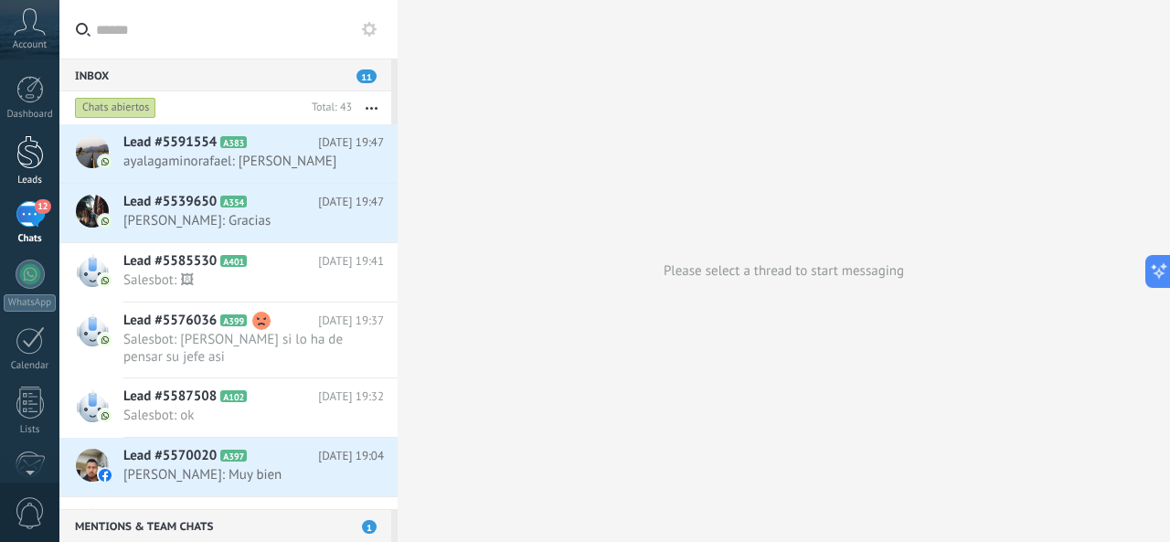
click at [24, 154] on div at bounding box center [29, 152] width 27 height 34
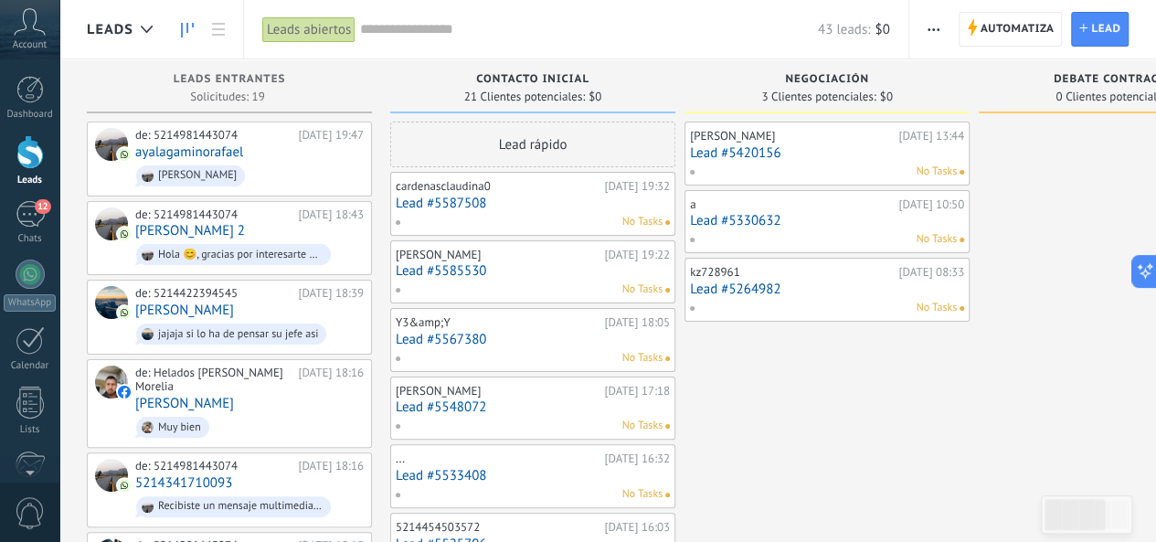
click at [510, 265] on link "Lead #5585530" at bounding box center [533, 271] width 274 height 16
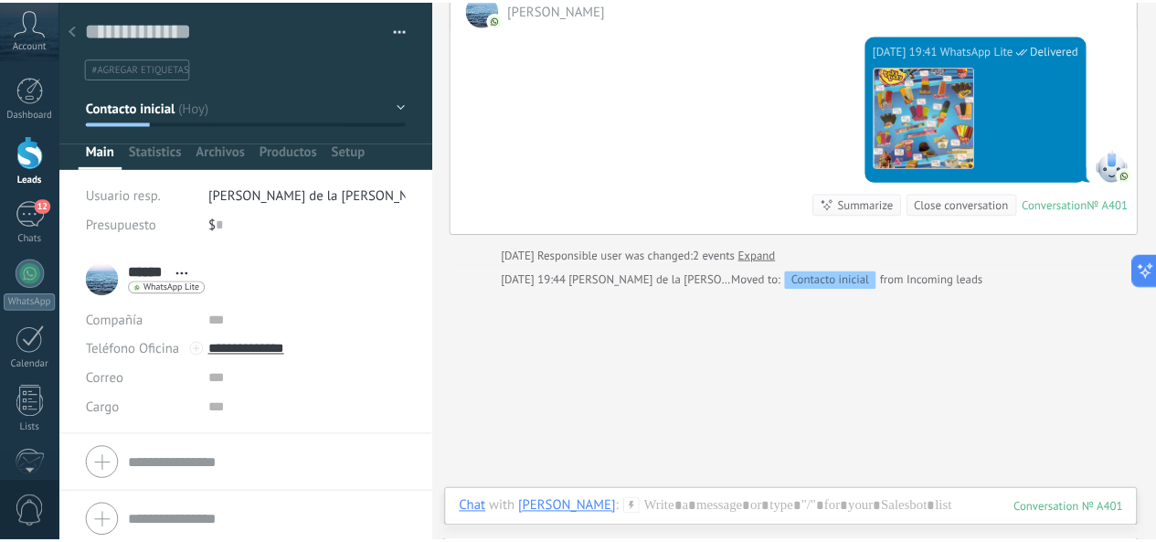
scroll to position [762, 0]
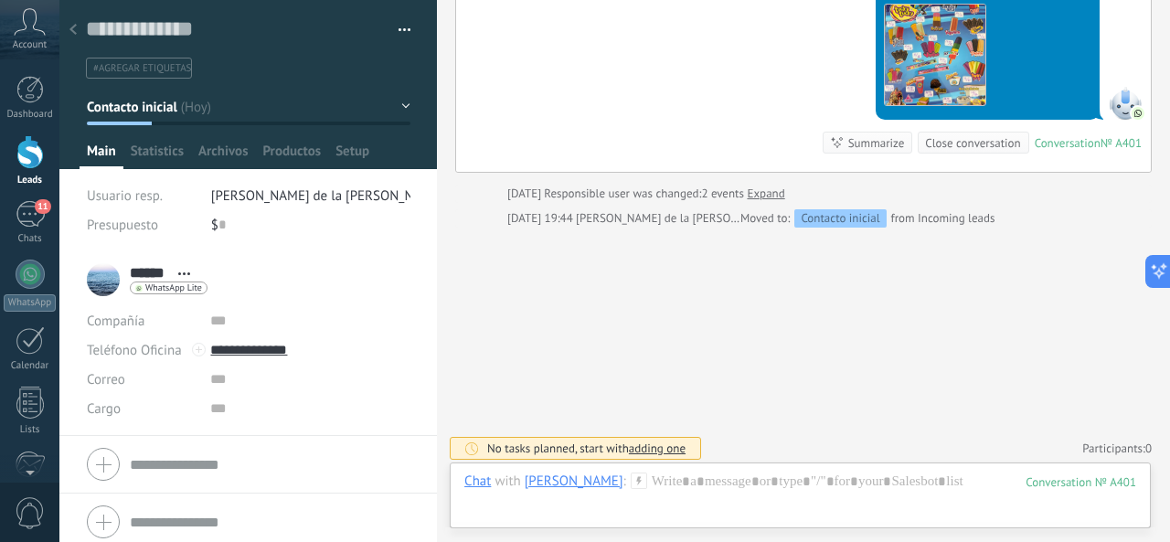
click at [18, 160] on div at bounding box center [29, 152] width 27 height 34
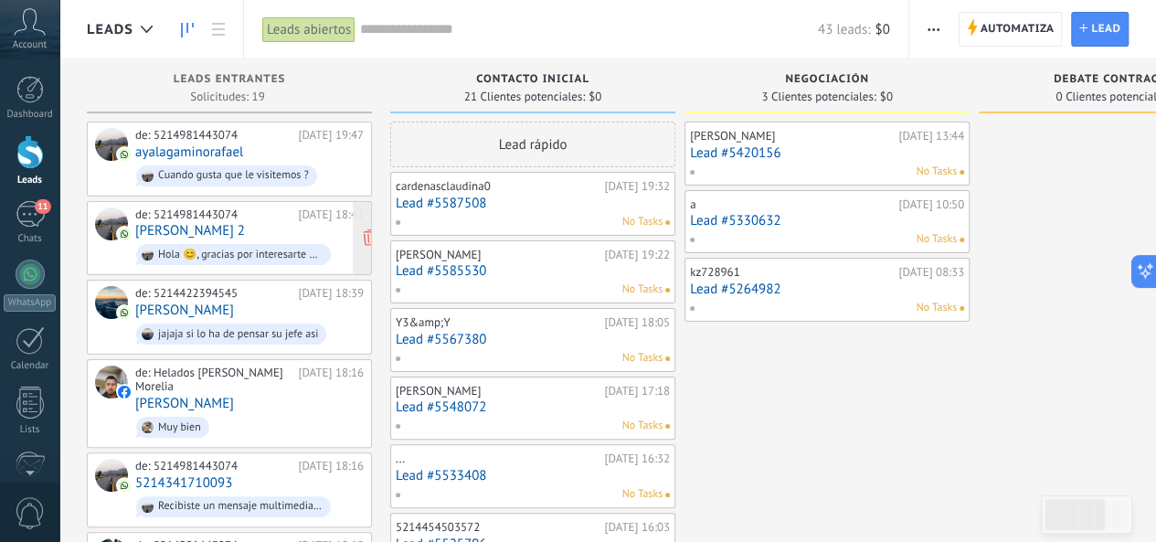
click at [249, 216] on div "de: 5214981443074" at bounding box center [213, 214] width 156 height 15
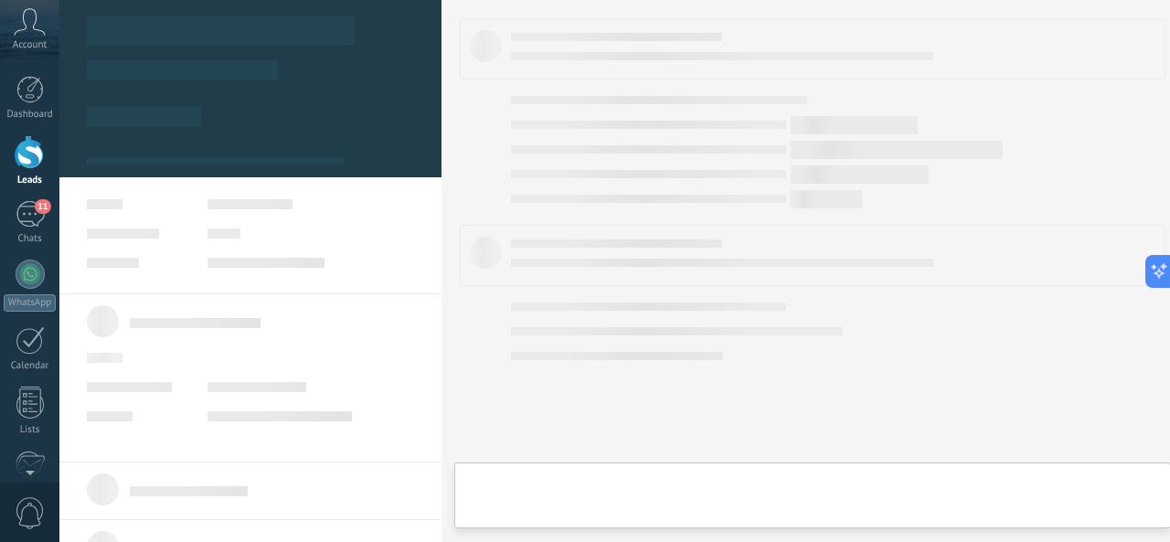
type textarea "**********"
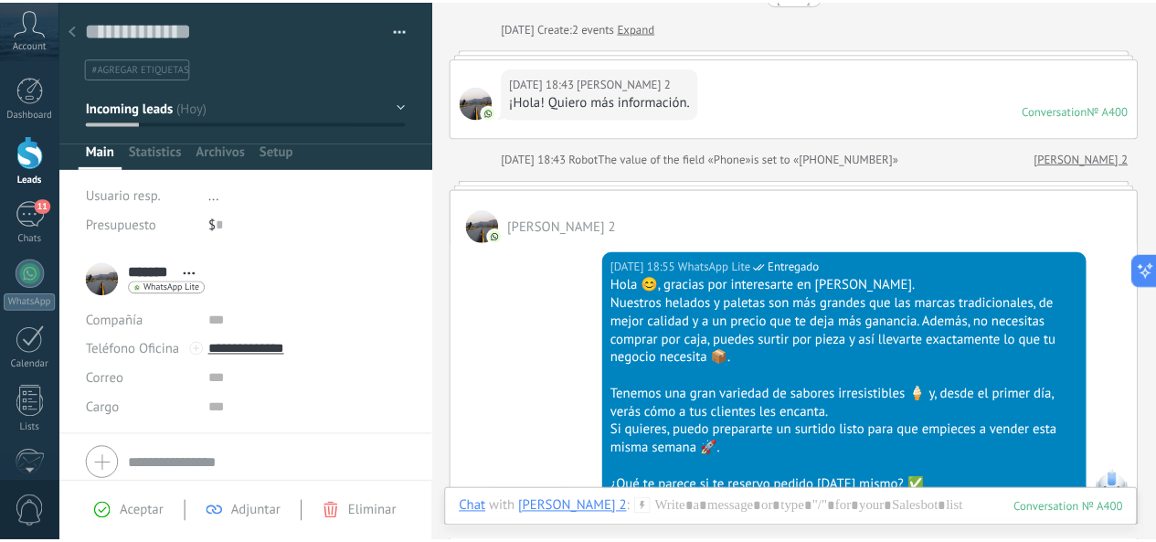
scroll to position [117, 0]
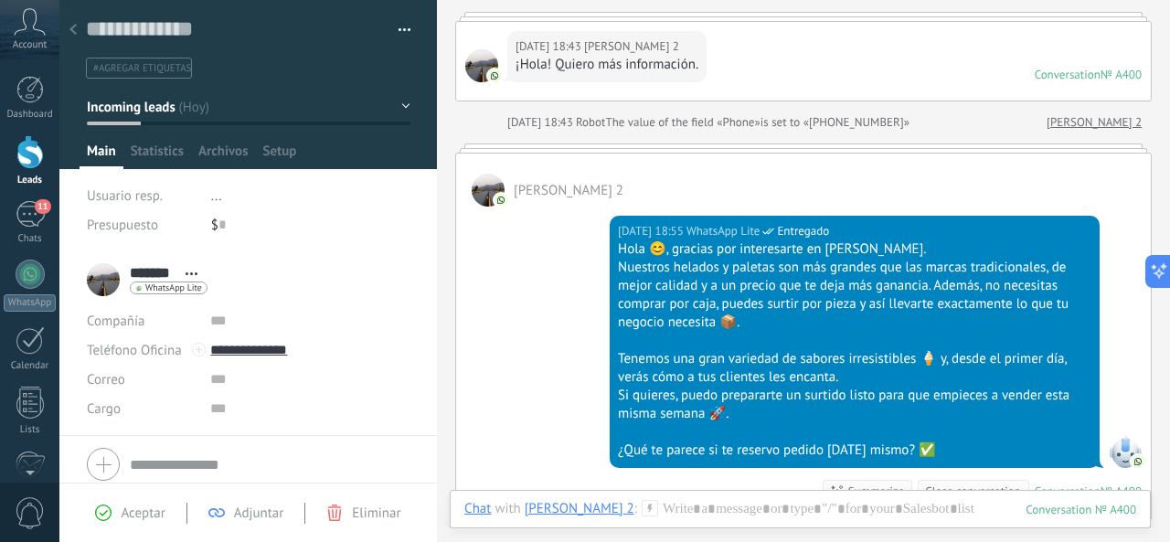
click at [31, 151] on div at bounding box center [29, 152] width 27 height 34
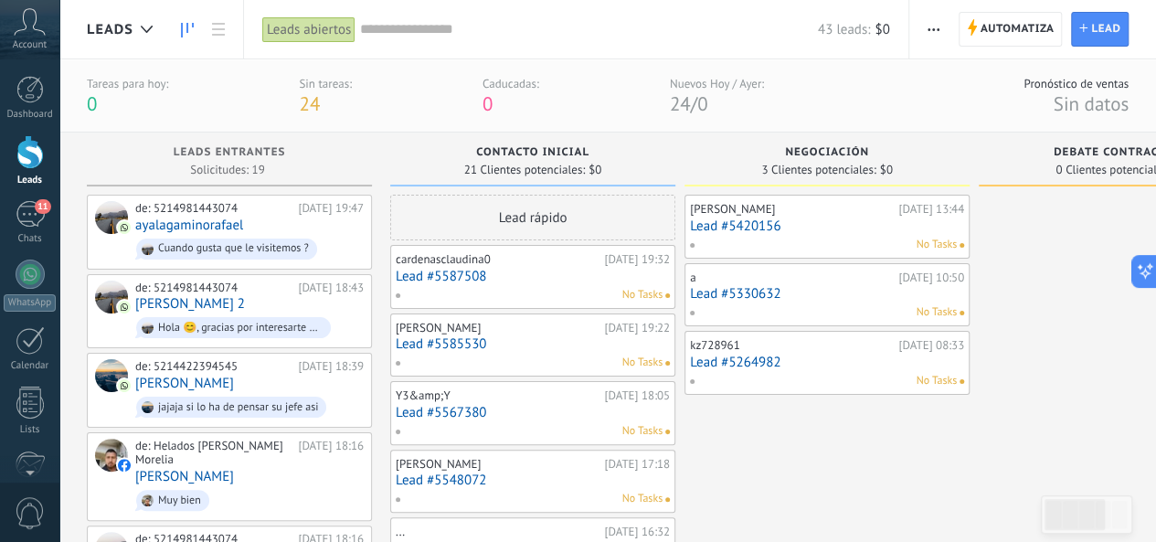
click at [417, 33] on input "text" at bounding box center [589, 29] width 458 height 19
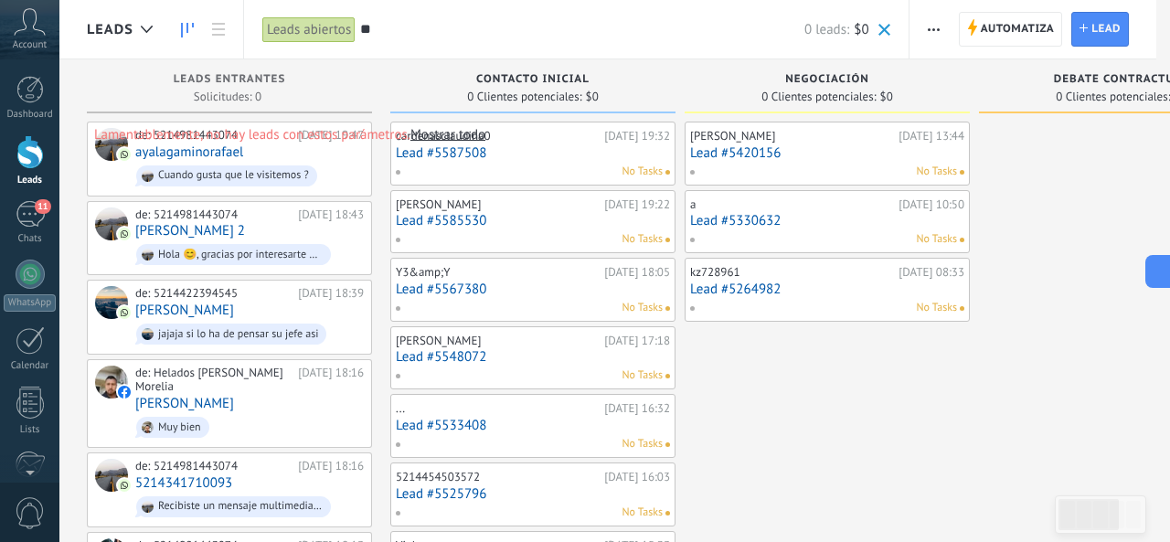
type input "*"
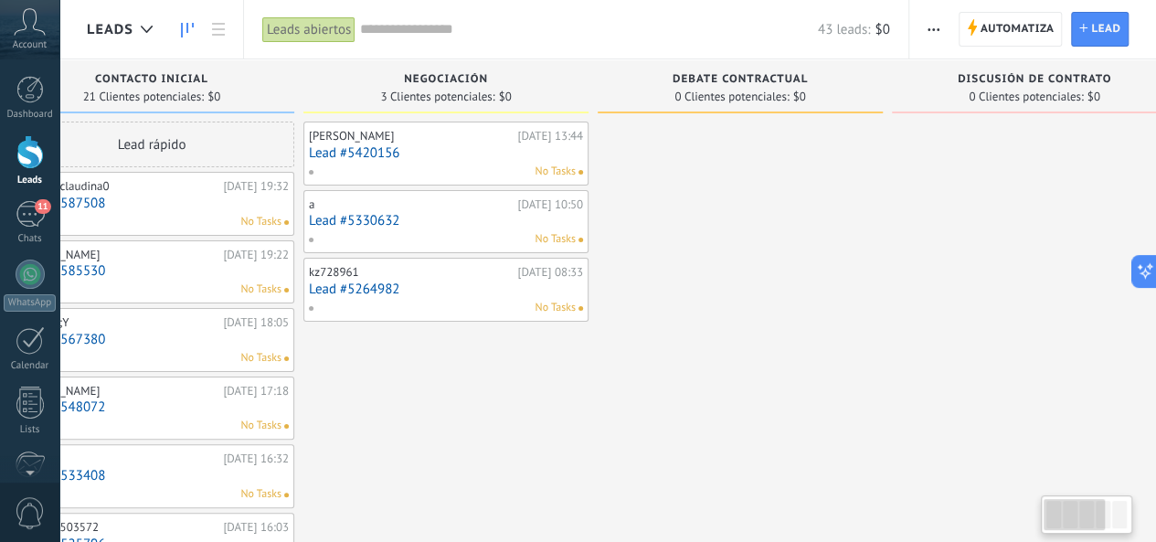
scroll to position [0, 11]
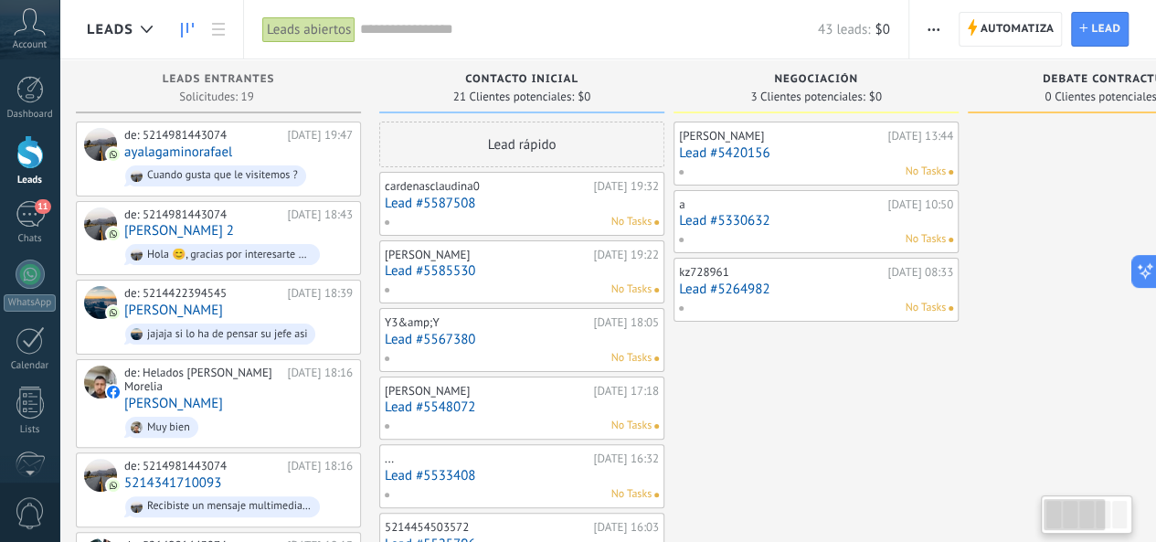
drag, startPoint x: 1085, startPoint y: 520, endPoint x: 961, endPoint y: 533, distance: 124.9
click at [961, 533] on body ".abccls-1,.abccls-2{fill-rule:evenodd}.abccls-2{fill:#fff} .abfcls-1{fill:none}…" at bounding box center [578, 271] width 1156 height 542
